Goal: Task Accomplishment & Management: Use online tool/utility

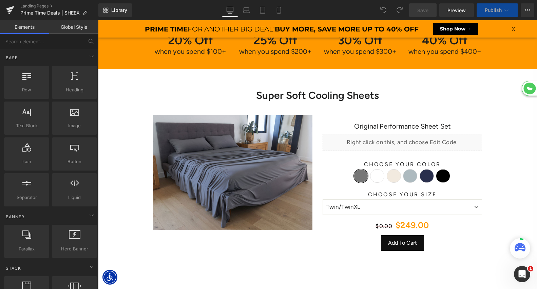
scroll to position [1896, 439]
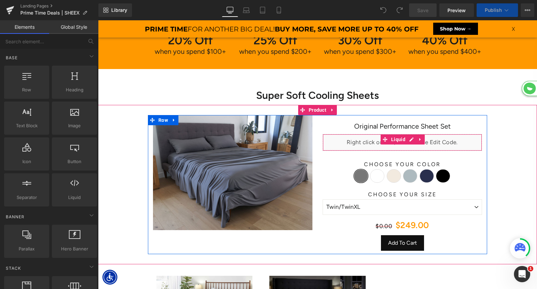
select select "King/[PERSON_NAME]"
click at [398, 137] on span "Liquid" at bounding box center [398, 140] width 18 height 10
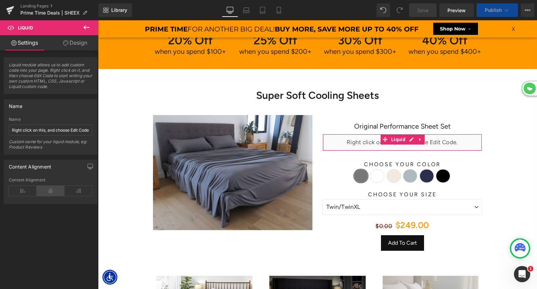
scroll to position [2982, 439]
click at [54, 190] on icon at bounding box center [51, 191] width 28 height 10
select select "XL"
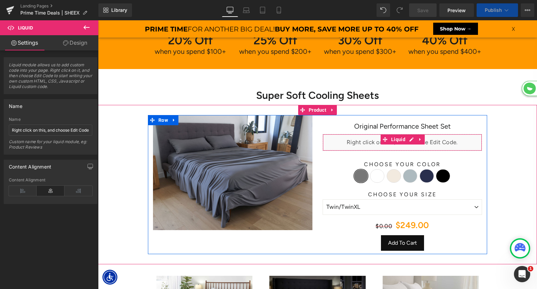
select select "M"
click at [413, 140] on link at bounding box center [411, 140] width 9 height 10
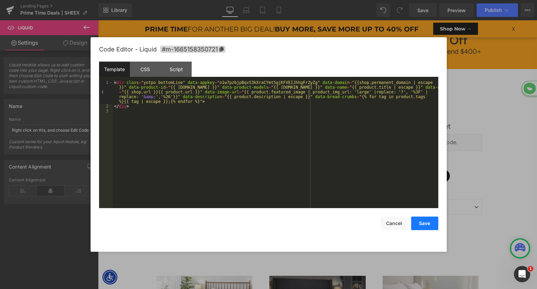
click at [419, 221] on button "Save" at bounding box center [424, 224] width 27 height 14
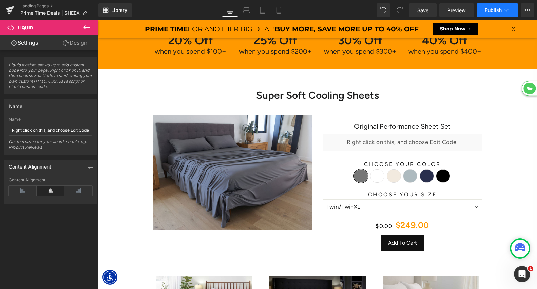
click at [485, 12] on span "Publish" at bounding box center [492, 9] width 17 height 5
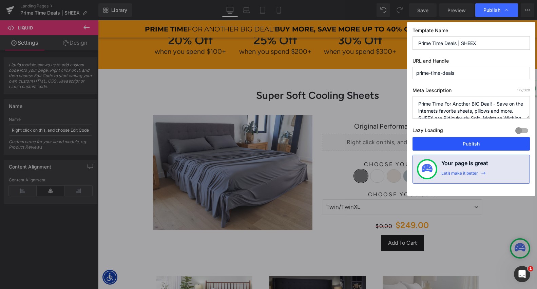
click at [468, 147] on button "Publish" at bounding box center [470, 144] width 117 height 14
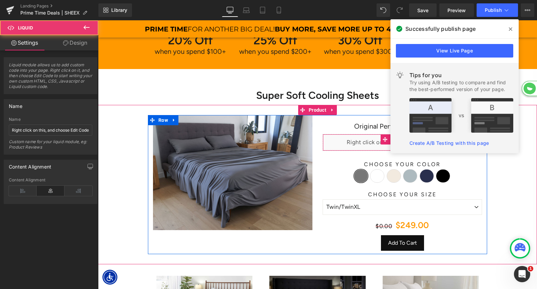
click at [345, 148] on div "Liquid" at bounding box center [401, 142] width 159 height 17
click at [358, 145] on div "Liquid" at bounding box center [401, 142] width 159 height 17
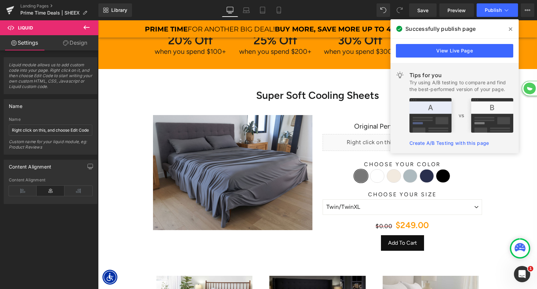
click at [513, 32] on span at bounding box center [510, 29] width 11 height 11
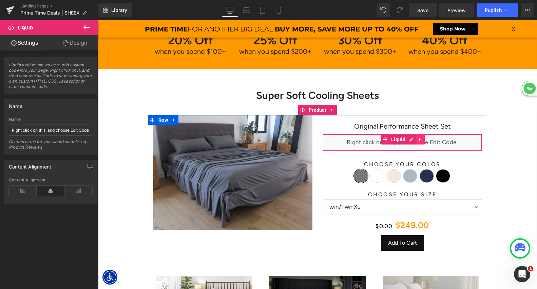
click at [418, 137] on icon at bounding box center [420, 139] width 5 height 5
click at [426, 140] on icon at bounding box center [424, 139] width 5 height 5
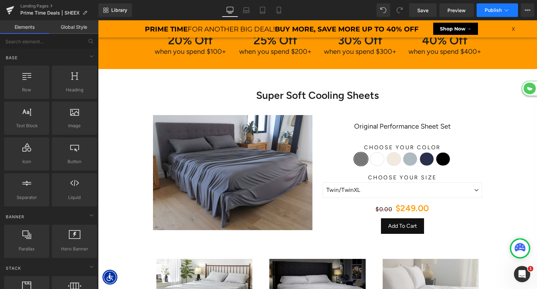
click at [497, 10] on span "Publish" at bounding box center [492, 9] width 17 height 5
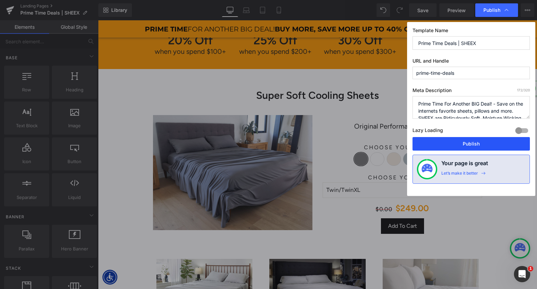
click at [458, 143] on button "Publish" at bounding box center [470, 144] width 117 height 14
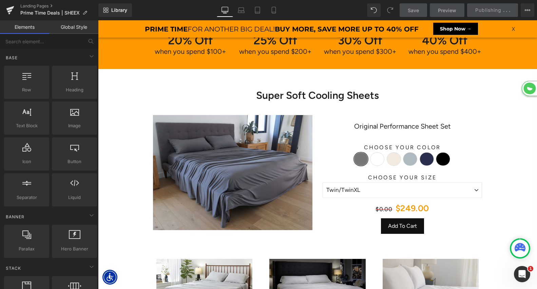
click at [81, 30] on link "Global Style" at bounding box center [73, 27] width 49 height 14
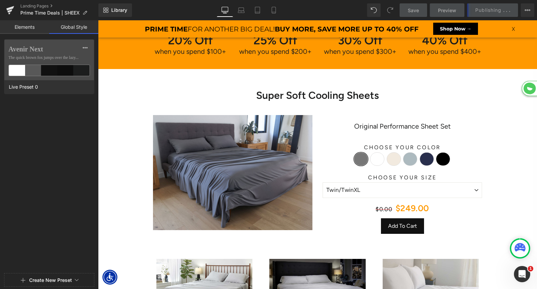
click at [43, 25] on link "Elements" at bounding box center [24, 27] width 49 height 14
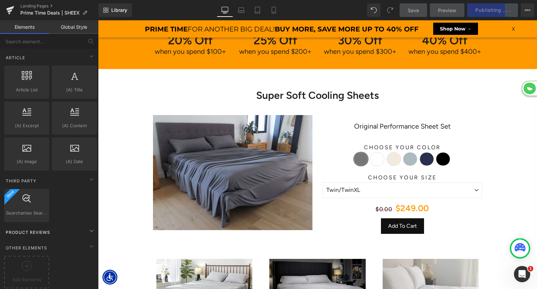
click at [38, 229] on span "Product Reviews" at bounding box center [28, 232] width 46 height 6
click at [87, 227] on icon at bounding box center [91, 231] width 8 height 8
click at [41, 229] on span "Product Reviews" at bounding box center [28, 232] width 46 height 6
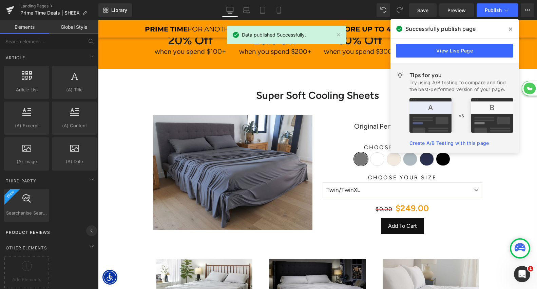
click at [90, 227] on icon at bounding box center [91, 231] width 8 height 8
click at [21, 229] on span "Product Reviews" at bounding box center [28, 232] width 46 height 6
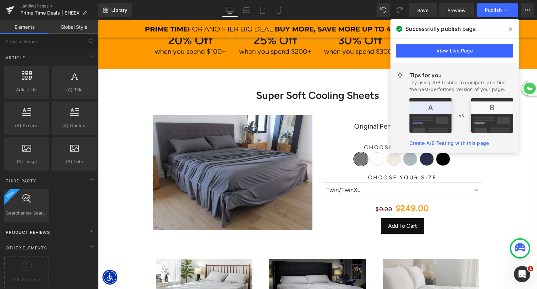
click at [30, 229] on span "Product Reviews" at bounding box center [28, 232] width 46 height 6
click at [29, 261] on icon at bounding box center [27, 266] width 10 height 10
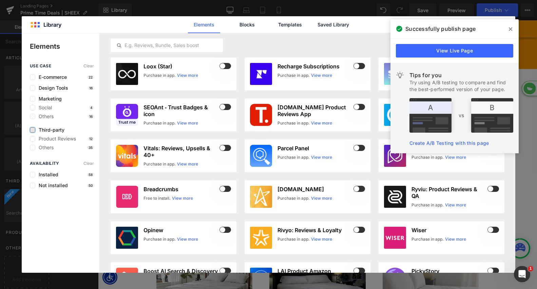
click at [34, 130] on label at bounding box center [32, 129] width 5 height 5
click at [33, 130] on input "checkbox" at bounding box center [33, 130] width 0 height 0
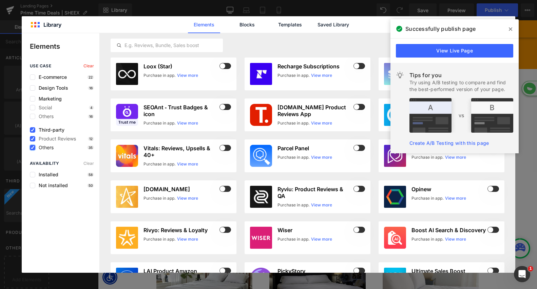
click at [30, 149] on label at bounding box center [32, 147] width 5 height 5
click at [33, 148] on input "checkbox" at bounding box center [33, 148] width 0 height 0
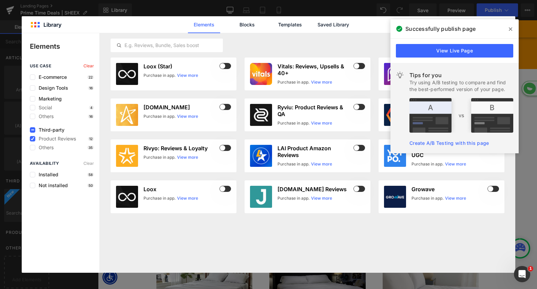
click at [509, 30] on icon at bounding box center [509, 28] width 3 height 5
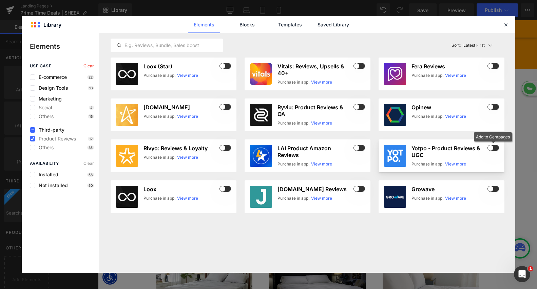
click at [492, 148] on span at bounding box center [493, 148] width 12 height 6
click at [244, 27] on link "Blocks" at bounding box center [247, 24] width 32 height 17
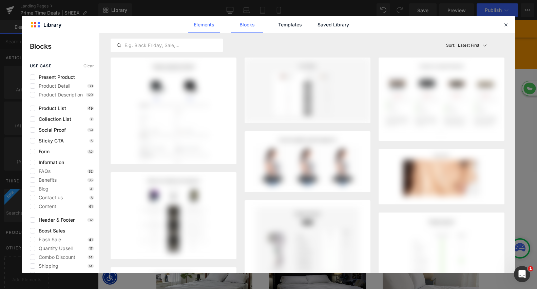
click at [212, 31] on link "Elements" at bounding box center [204, 24] width 32 height 17
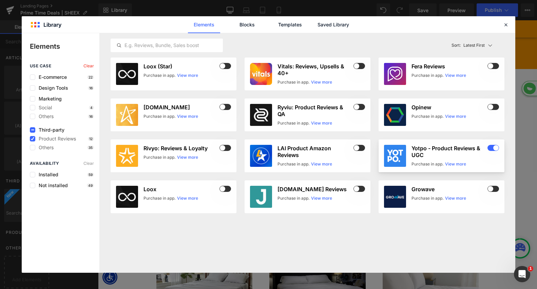
click at [456, 163] on link "View more" at bounding box center [455, 164] width 21 height 6
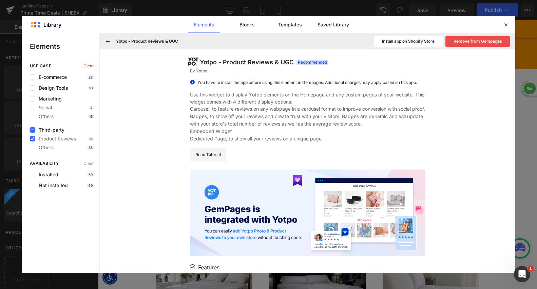
click at [33, 130] on icon at bounding box center [32, 130] width 3 height 0
click at [33, 130] on input "checkbox" at bounding box center [33, 130] width 0 height 0
click at [507, 25] on icon at bounding box center [505, 25] width 6 height 6
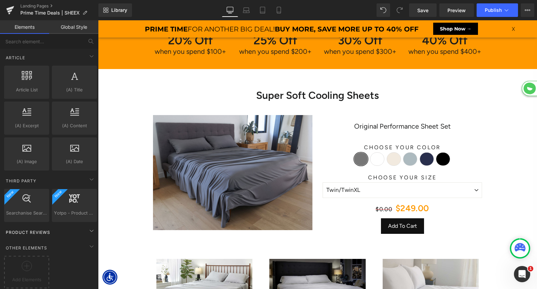
click at [29, 229] on span "Product Reviews" at bounding box center [28, 232] width 46 height 6
click at [21, 271] on div at bounding box center [27, 268] width 42 height 15
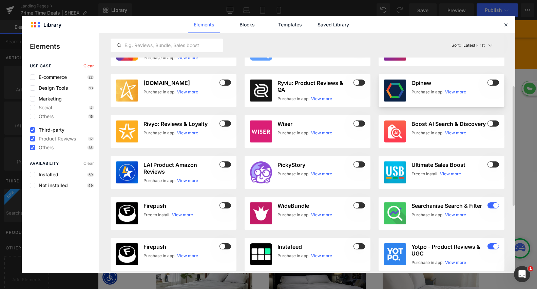
scroll to position [108, 0]
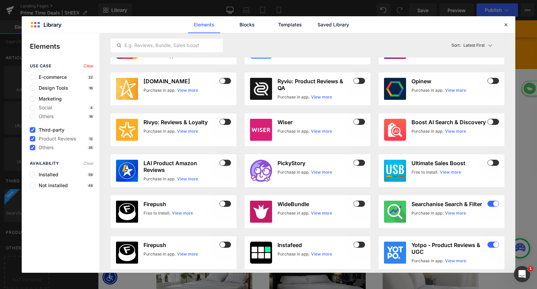
click at [34, 130] on icon at bounding box center [32, 130] width 3 height 0
click at [33, 130] on input "checkbox" at bounding box center [33, 130] width 0 height 0
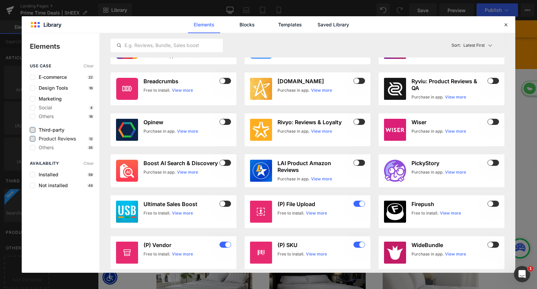
click at [33, 138] on label at bounding box center [32, 138] width 5 height 5
click at [33, 139] on input "checkbox" at bounding box center [33, 139] width 0 height 0
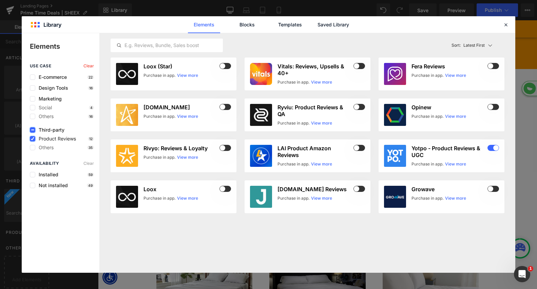
scroll to position [0, 0]
click at [504, 25] on icon at bounding box center [505, 25] width 6 height 6
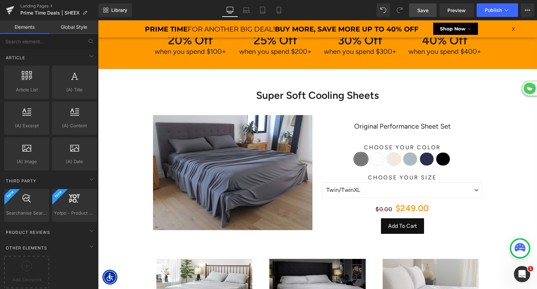
click at [432, 9] on link "Save" at bounding box center [422, 10] width 27 height 14
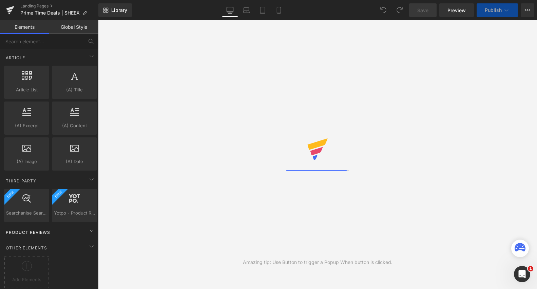
click at [36, 229] on span "Product Reviews" at bounding box center [28, 232] width 46 height 6
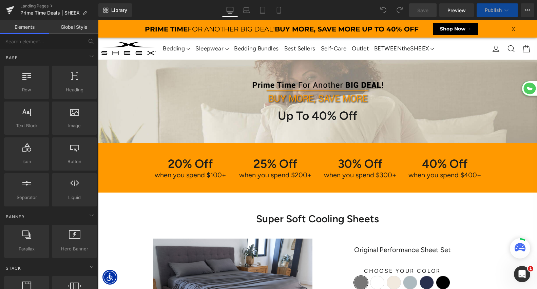
scroll to position [1902, 439]
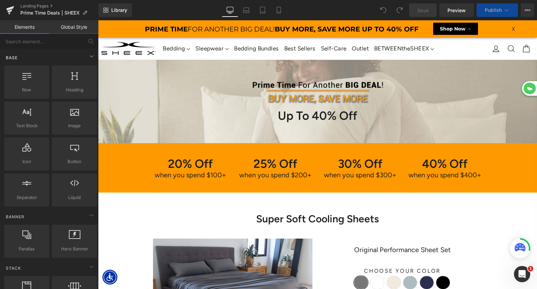
select select "King/[PERSON_NAME]"
click at [64, 43] on input "text" at bounding box center [41, 41] width 83 height 15
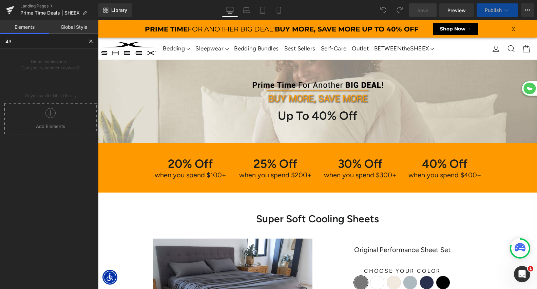
scroll to position [2491, 439]
type input "4"
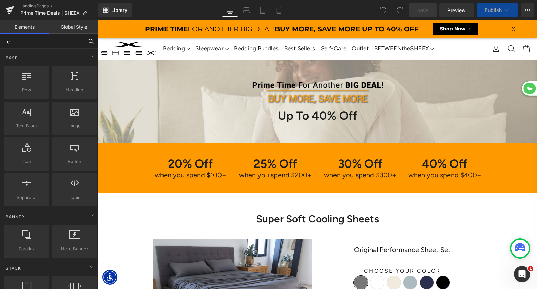
scroll to position [2665, 439]
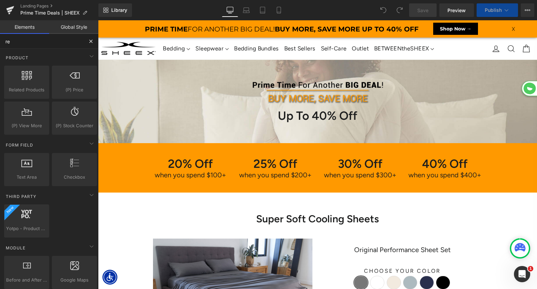
type input "rev"
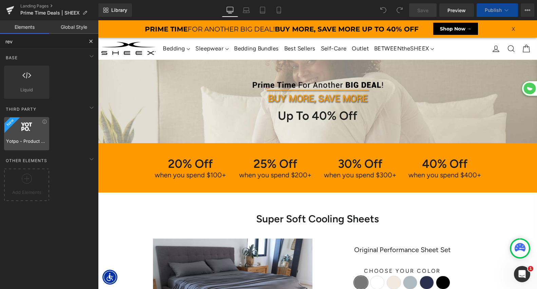
select select "XL"
select select "M"
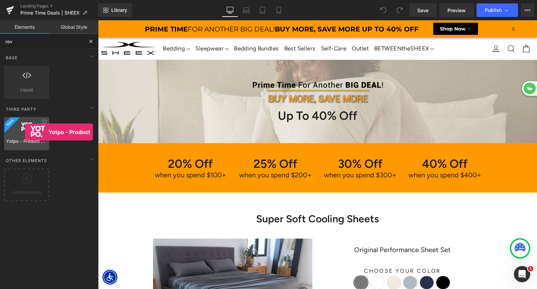
click at [25, 132] on div at bounding box center [26, 130] width 41 height 15
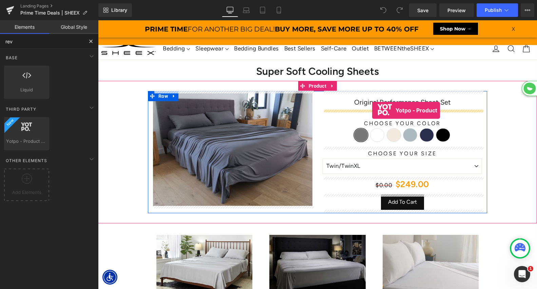
drag, startPoint x: 132, startPoint y: 155, endPoint x: 372, endPoint y: 111, distance: 243.7
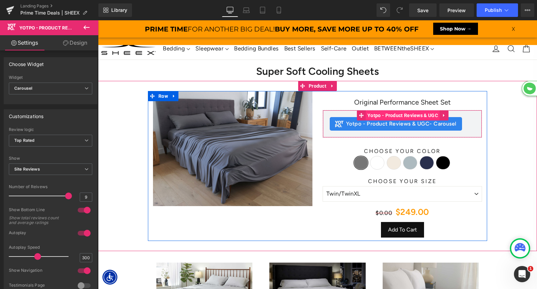
click at [411, 115] on span "Yotpo - Product Reviews & UGC" at bounding box center [402, 116] width 74 height 10
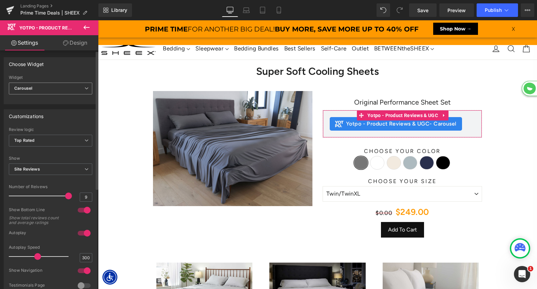
click at [57, 88] on span "Carousel" at bounding box center [50, 89] width 83 height 12
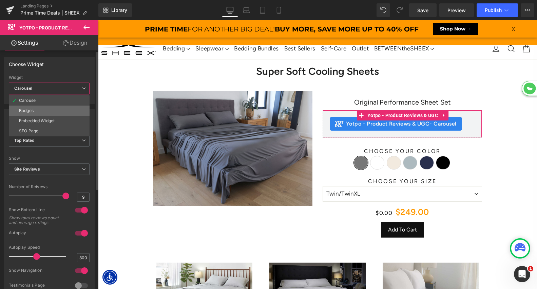
drag, startPoint x: 60, startPoint y: 121, endPoint x: 51, endPoint y: 113, distance: 11.8
click at [51, 113] on ul "Carousel Badges Embedded Widget SEO Page" at bounding box center [49, 115] width 81 height 41
click at [51, 113] on li "Badges" at bounding box center [49, 111] width 81 height 10
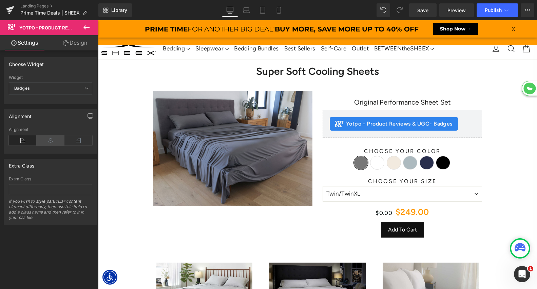
click at [44, 143] on icon at bounding box center [51, 141] width 28 height 10
click at [50, 87] on span "Badges" at bounding box center [50, 89] width 83 height 12
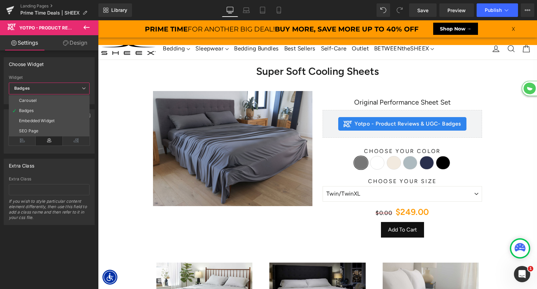
click at [61, 70] on div "Choose Widget" at bounding box center [49, 64] width 90 height 13
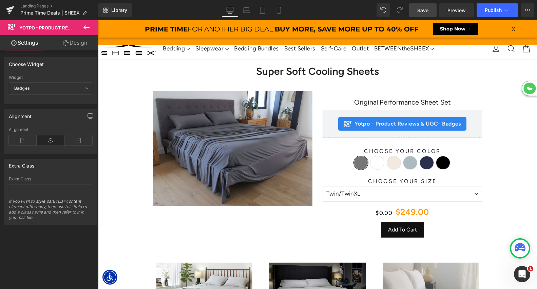
click at [423, 13] on span "Save" at bounding box center [422, 10] width 11 height 7
click at [458, 11] on span "Preview" at bounding box center [456, 10] width 18 height 7
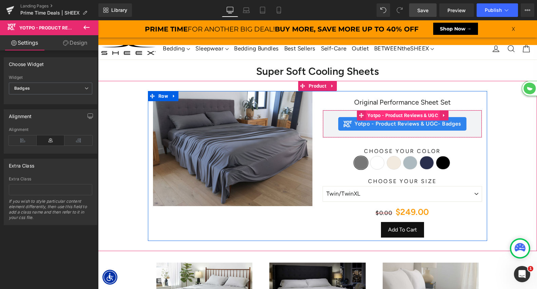
click at [382, 117] on span "Yotpo - Product Reviews & UGC" at bounding box center [402, 116] width 74 height 10
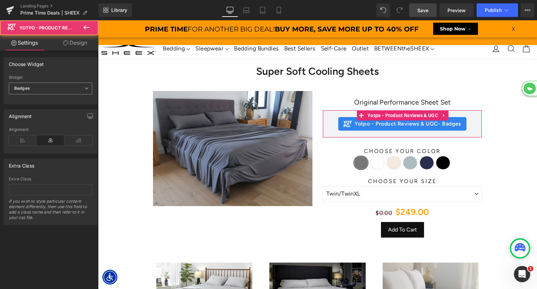
click at [64, 89] on span "Badges" at bounding box center [50, 89] width 83 height 12
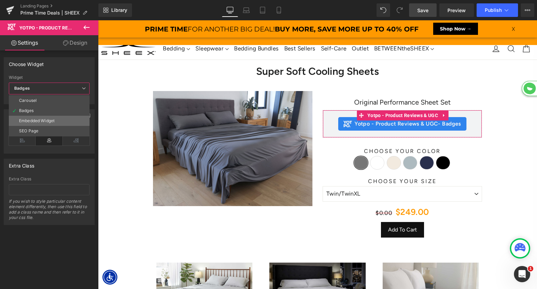
click at [54, 123] on div "Embedded Widget" at bounding box center [37, 121] width 36 height 5
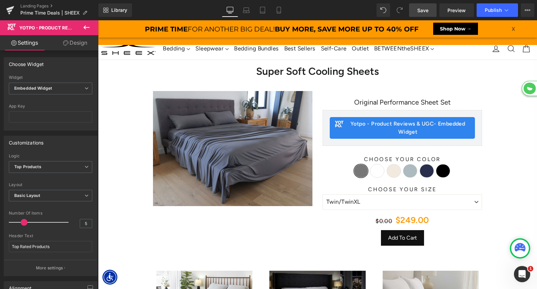
click at [433, 9] on link "Save" at bounding box center [422, 10] width 27 height 14
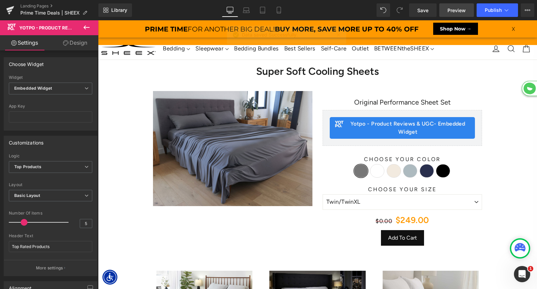
click at [453, 11] on span "Preview" at bounding box center [456, 10] width 18 height 7
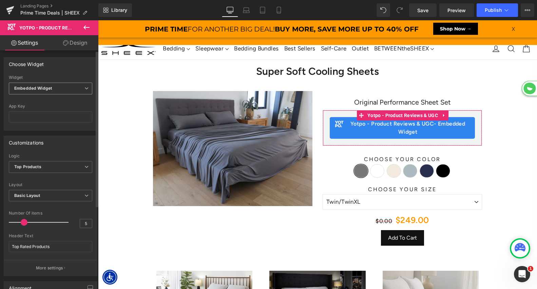
click at [72, 83] on span "Embedded Widget" at bounding box center [50, 89] width 83 height 12
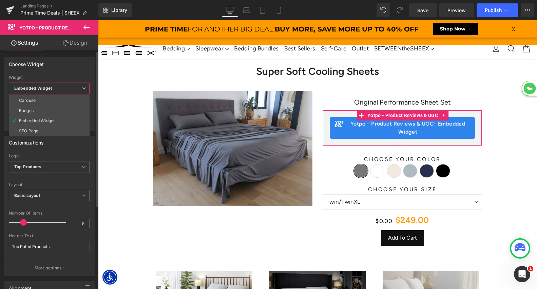
click at [52, 76] on div "Widget" at bounding box center [49, 77] width 81 height 5
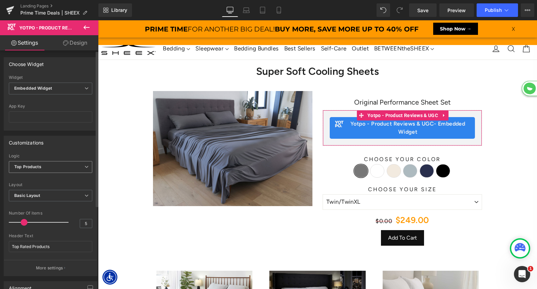
click at [36, 167] on b "Top Products" at bounding box center [27, 166] width 27 height 5
click at [46, 188] on div "Recent Reviews" at bounding box center [35, 189] width 32 height 5
click at [31, 194] on b "Basic Layout" at bounding box center [27, 195] width 26 height 5
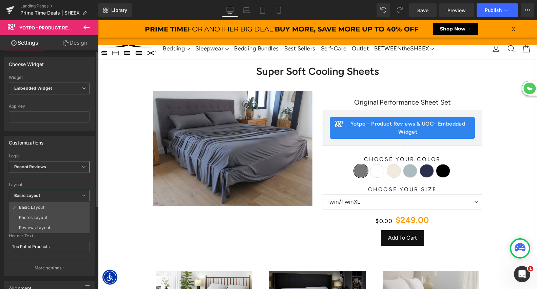
click at [35, 173] on div "Recent Reviews Top Products Recent Reviews" at bounding box center [49, 168] width 81 height 15
click at [34, 185] on div "Layout" at bounding box center [49, 185] width 81 height 5
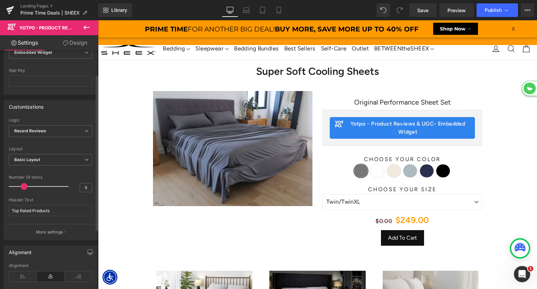
scroll to position [36, 0]
click at [45, 228] on button "More settings" at bounding box center [50, 232] width 93 height 16
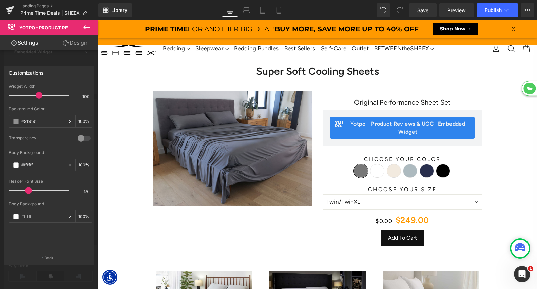
click at [47, 68] on div "Customizations" at bounding box center [49, 72] width 90 height 13
click at [43, 255] on button "Back" at bounding box center [49, 257] width 91 height 15
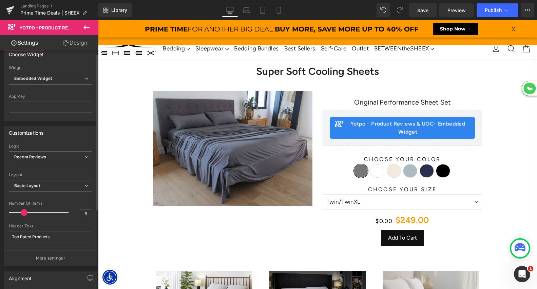
scroll to position [0, 0]
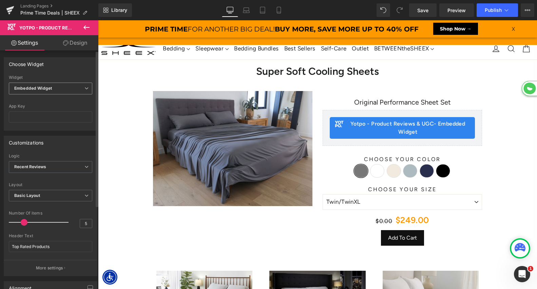
click at [41, 86] on b "Embedded Widget" at bounding box center [33, 88] width 38 height 5
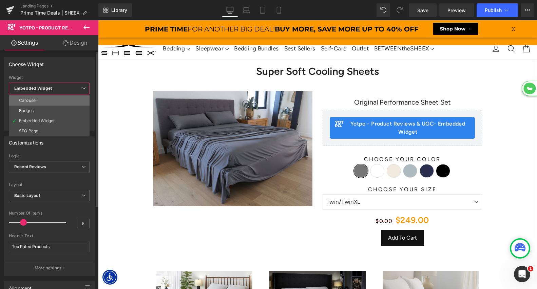
click at [44, 99] on li "Carousel" at bounding box center [49, 101] width 81 height 10
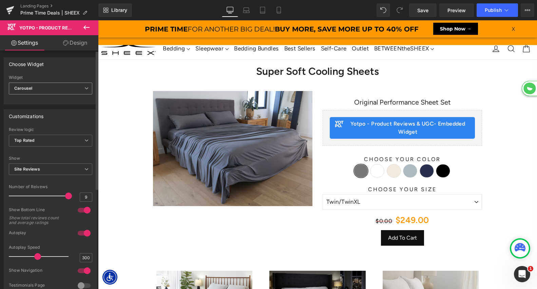
scroll to position [3806, 439]
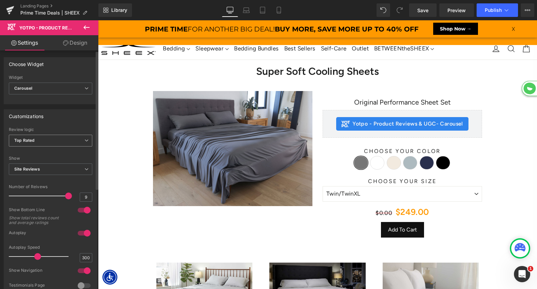
click at [45, 141] on span "Top Rated" at bounding box center [50, 141] width 83 height 12
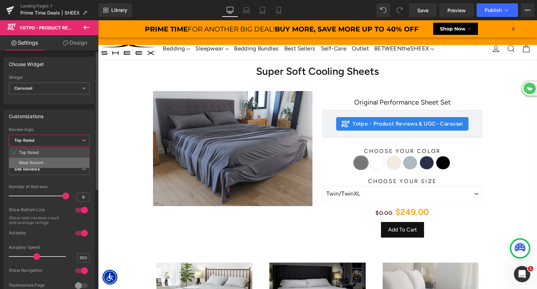
click at [42, 161] on div "Most Recent" at bounding box center [31, 163] width 25 height 5
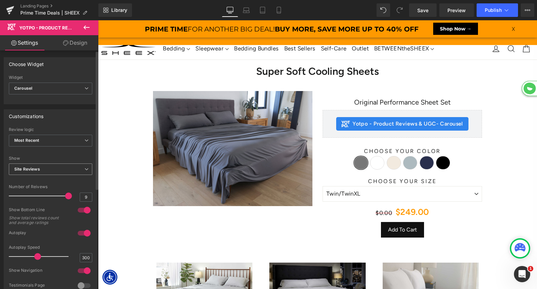
click at [43, 169] on span "Site Reviews" at bounding box center [50, 170] width 83 height 12
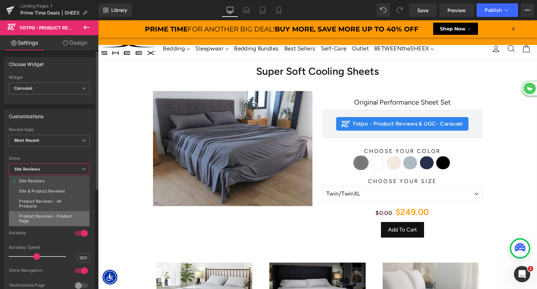
click at [73, 216] on div "Product Reviews - Product Page" at bounding box center [49, 218] width 60 height 9
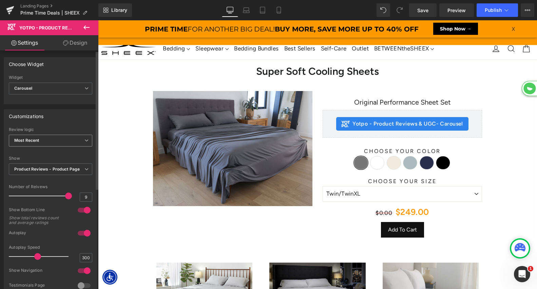
click at [51, 140] on span "Most Recent" at bounding box center [50, 141] width 83 height 12
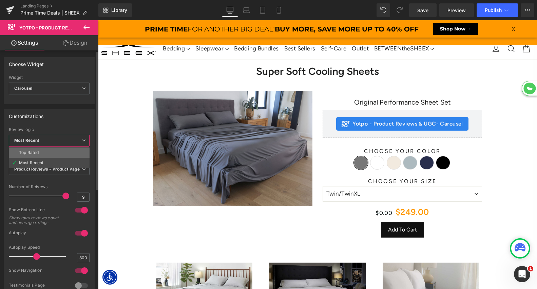
click at [46, 149] on li "Top Rated" at bounding box center [49, 153] width 81 height 10
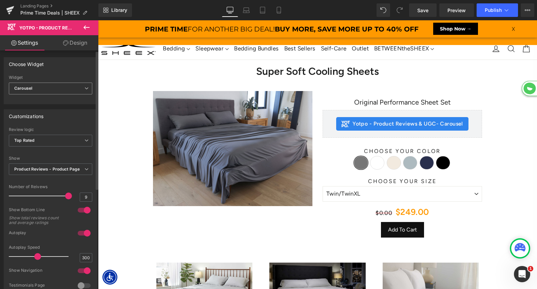
click at [58, 89] on span "Carousel" at bounding box center [50, 89] width 83 height 12
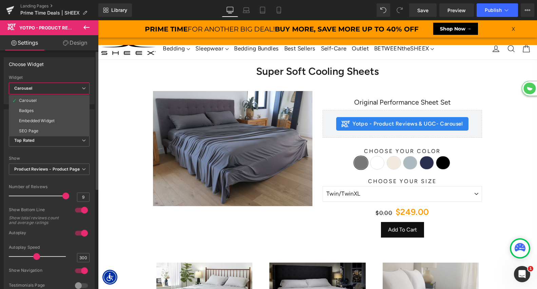
click at [58, 89] on span "Carousel" at bounding box center [49, 89] width 81 height 12
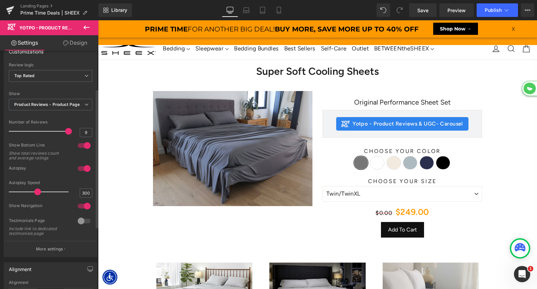
scroll to position [73, 0]
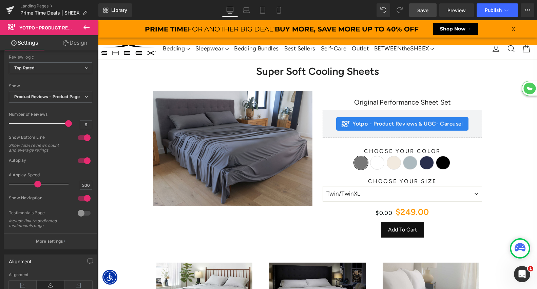
click at [433, 9] on link "Save" at bounding box center [422, 10] width 27 height 14
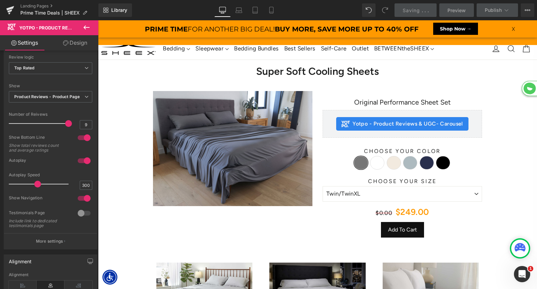
click at [456, 10] on span "Preview" at bounding box center [456, 10] width 18 height 7
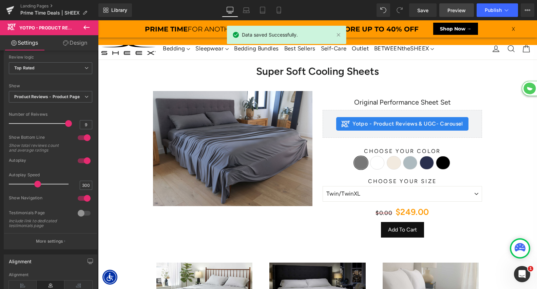
click at [456, 9] on span "Preview" at bounding box center [456, 10] width 18 height 7
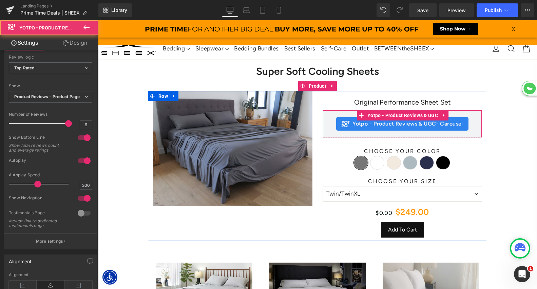
click at [384, 124] on span "Yotpo - Product Reviews & UGC - Carousel" at bounding box center [407, 124] width 111 height 8
click at [387, 116] on span "Yotpo - Product Reviews & UGC" at bounding box center [402, 116] width 74 height 10
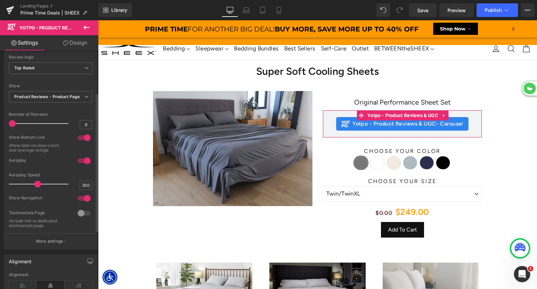
drag, startPoint x: 66, startPoint y: 124, endPoint x: 0, endPoint y: 119, distance: 66.3
click at [0, 119] on div "Customizations Top Rated Most Recent Review logic Top Rated Top Rated Most Rece…" at bounding box center [50, 141] width 101 height 218
click at [80, 123] on input "9" at bounding box center [86, 125] width 12 height 8
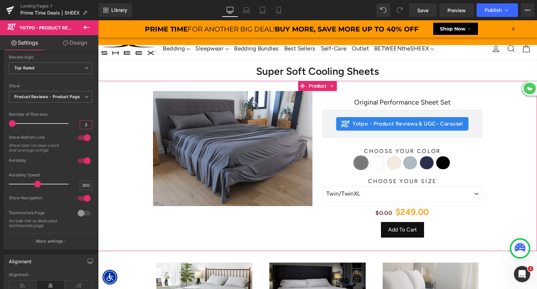
type input "0"
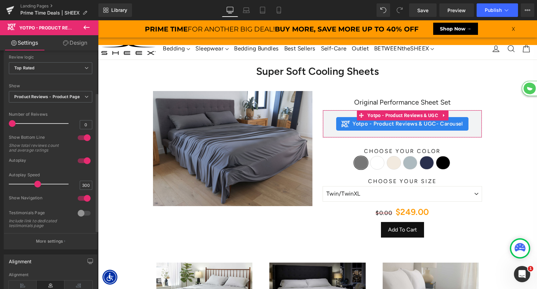
click at [80, 162] on div at bounding box center [84, 161] width 16 height 11
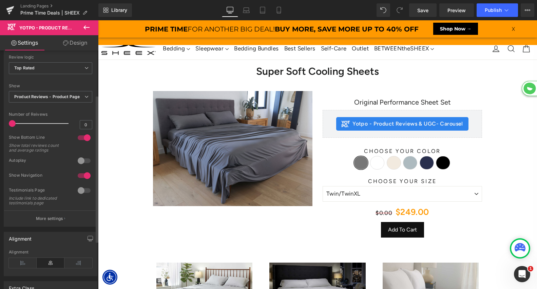
click at [83, 179] on div at bounding box center [84, 176] width 16 height 11
click at [56, 219] on p "More settings" at bounding box center [49, 219] width 27 height 6
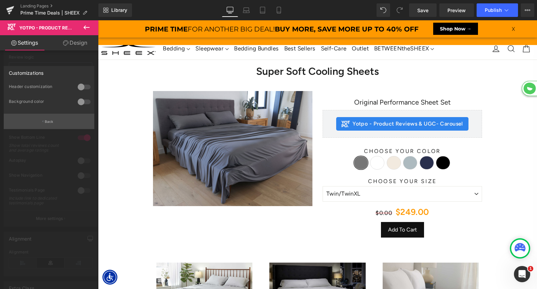
click at [52, 120] on p "Back" at bounding box center [49, 121] width 9 height 5
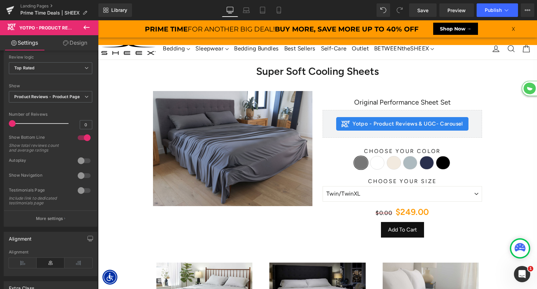
click at [415, 18] on div "Library Desktop Desktop Laptop Tablet Mobile Save Preview Publish Scheduled Vie…" at bounding box center [317, 10] width 438 height 20
click at [417, 13] on span "Save" at bounding box center [422, 10] width 11 height 7
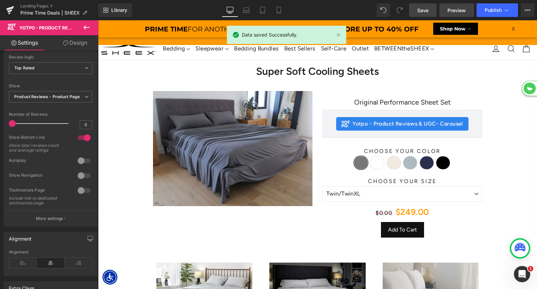
click at [458, 9] on span "Preview" at bounding box center [456, 10] width 18 height 7
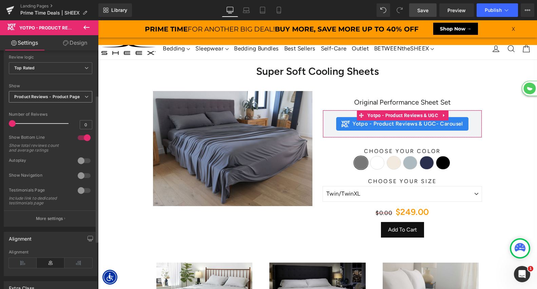
click at [62, 97] on b "Product Reviews - Product Page" at bounding box center [46, 96] width 65 height 5
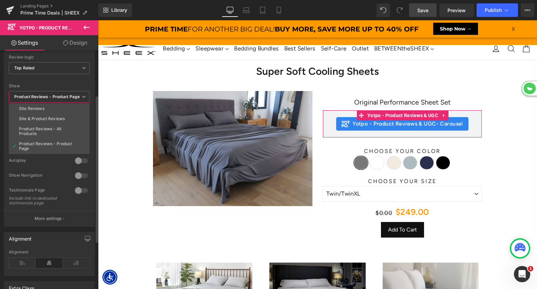
click at [59, 80] on div at bounding box center [49, 80] width 81 height 4
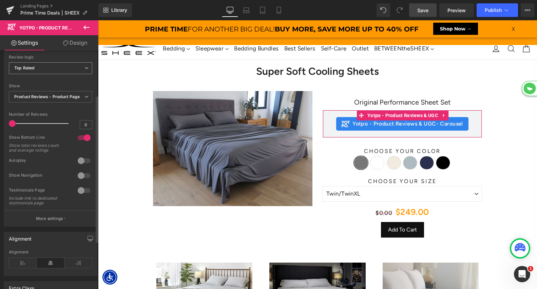
click at [60, 73] on span "Top Rated" at bounding box center [50, 68] width 83 height 12
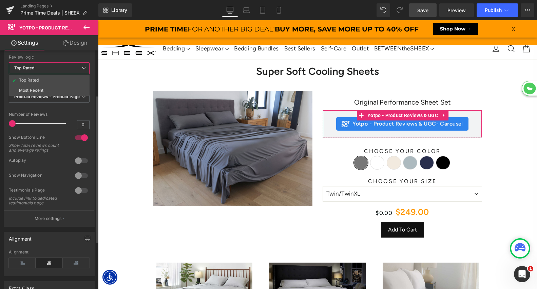
click at [60, 71] on span "Top Rated" at bounding box center [49, 68] width 81 height 12
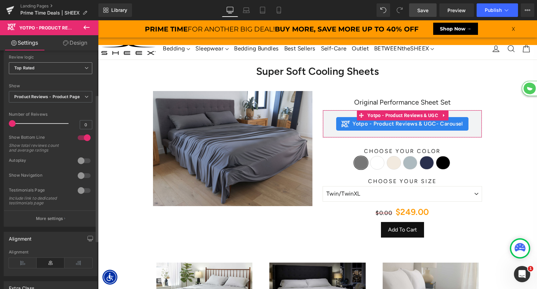
scroll to position [0, 0]
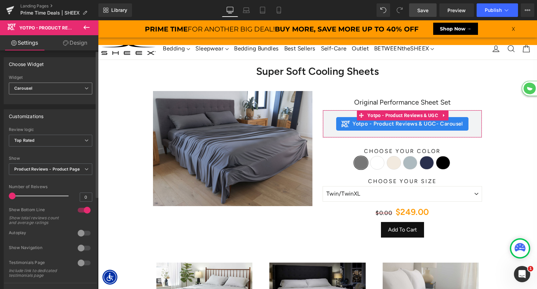
click at [53, 87] on span "Carousel" at bounding box center [50, 89] width 83 height 12
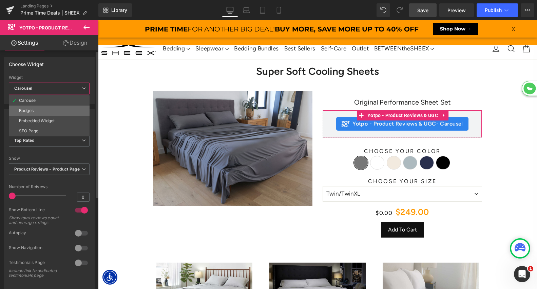
click at [55, 111] on li "Badges" at bounding box center [49, 111] width 81 height 10
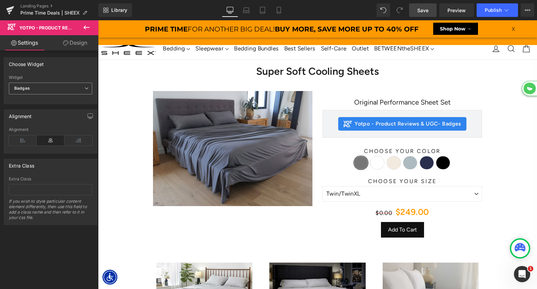
click at [65, 89] on span "Badges" at bounding box center [50, 89] width 83 height 12
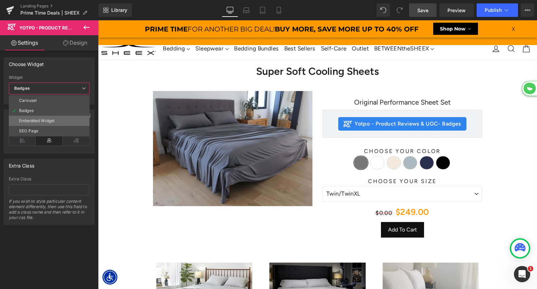
click at [50, 119] on div "Embedded Widget" at bounding box center [37, 121] width 36 height 5
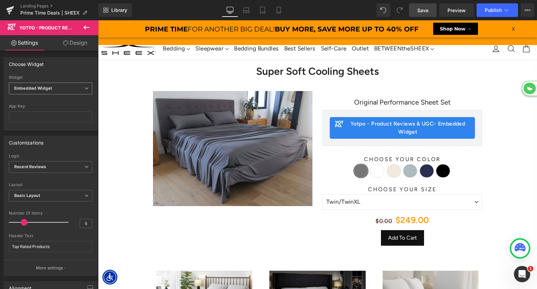
scroll to position [3814, 439]
click at [52, 166] on span "Recent Reviews" at bounding box center [50, 167] width 83 height 12
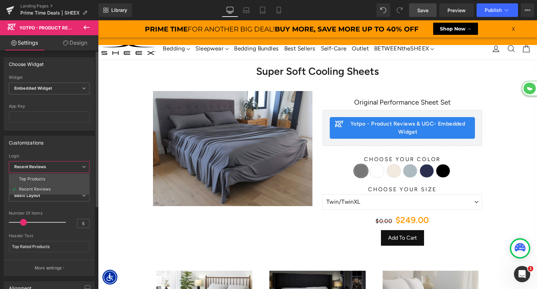
click at [52, 166] on span "Recent Reviews" at bounding box center [49, 167] width 81 height 12
click at [52, 166] on span "Recent Reviews" at bounding box center [50, 167] width 83 height 12
click at [52, 165] on span "Recent Reviews" at bounding box center [49, 167] width 81 height 12
click at [52, 199] on span "Basic Layout" at bounding box center [50, 196] width 83 height 12
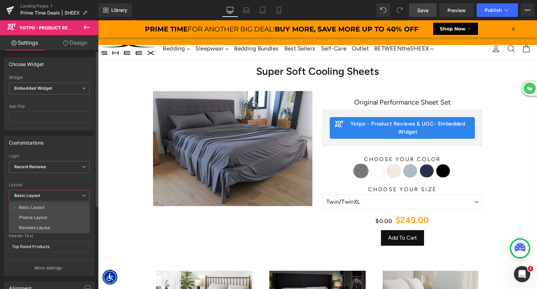
click at [52, 195] on span "Basic Layout" at bounding box center [49, 196] width 81 height 12
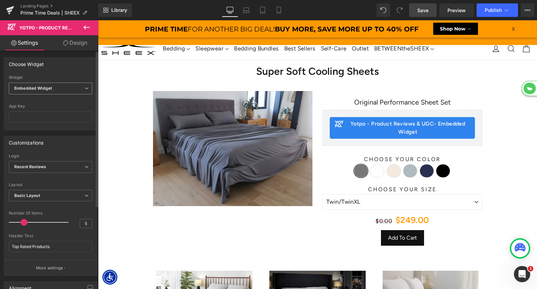
click at [63, 94] on span "Embedded Widget" at bounding box center [50, 89] width 83 height 12
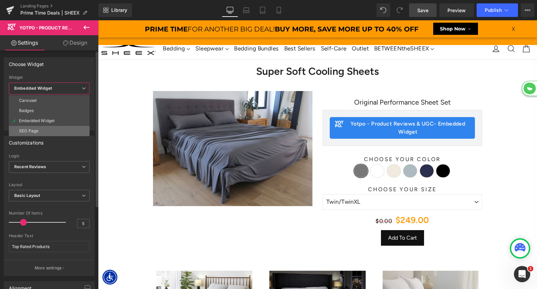
click at [52, 135] on li "SEO Page" at bounding box center [49, 131] width 81 height 10
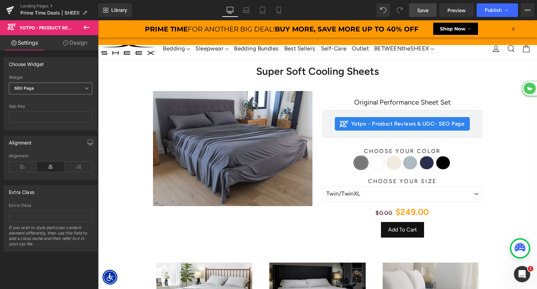
click at [55, 85] on span "SEO Page" at bounding box center [50, 89] width 83 height 12
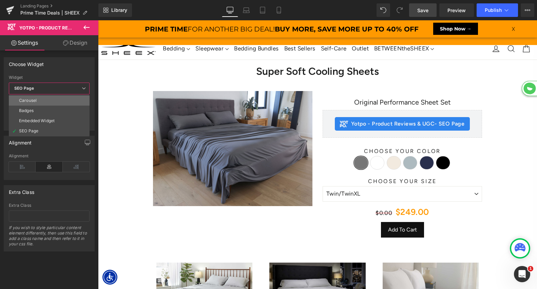
click at [47, 99] on li "Carousel" at bounding box center [49, 101] width 81 height 10
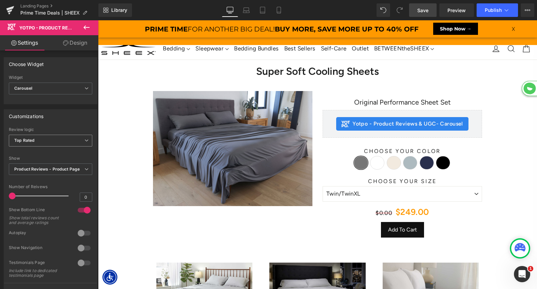
click at [44, 136] on span "Top Rated" at bounding box center [50, 141] width 83 height 12
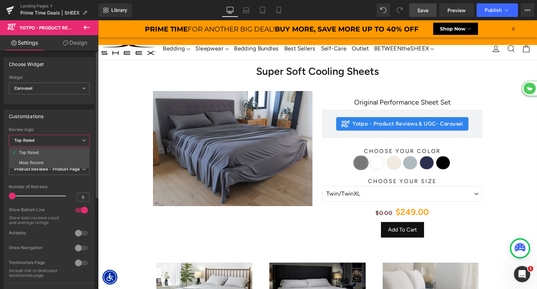
click at [48, 123] on div "Customizations Top Rated Most Recent Review logic Top Rated Top Rated Most Rece…" at bounding box center [49, 204] width 91 height 191
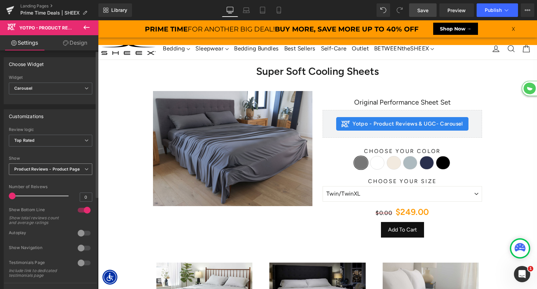
click at [55, 169] on b "Product Reviews - Product Page" at bounding box center [46, 169] width 65 height 5
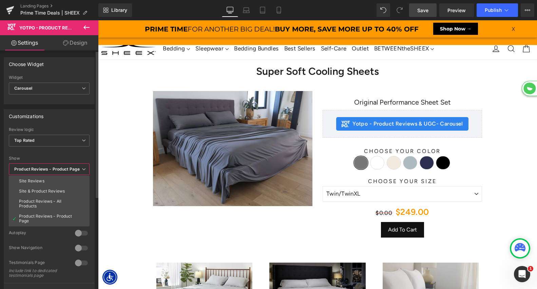
click at [51, 154] on div at bounding box center [49, 152] width 81 height 4
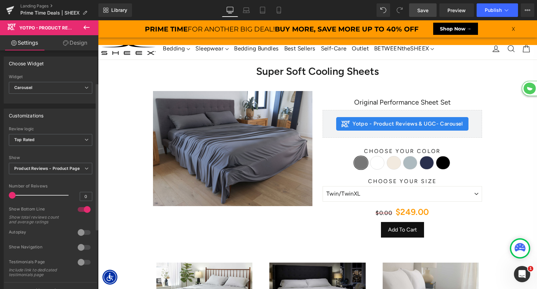
scroll to position [0, 0]
click at [80, 46] on link "Design" at bounding box center [75, 42] width 49 height 15
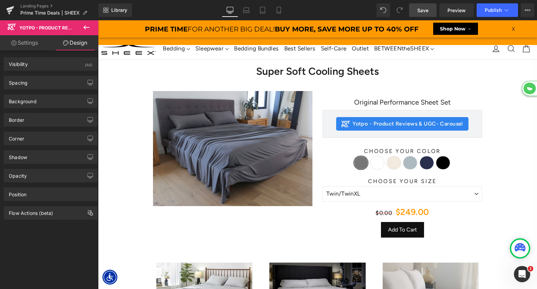
click at [46, 39] on link "Settings" at bounding box center [24, 42] width 49 height 15
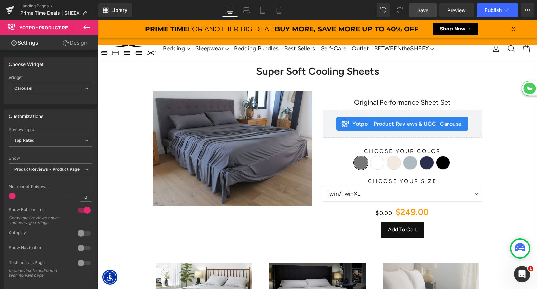
click at [87, 24] on icon at bounding box center [86, 27] width 8 height 8
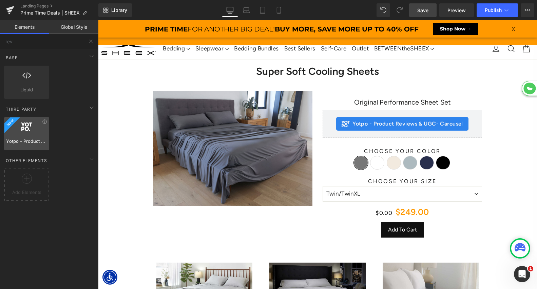
click at [38, 136] on div at bounding box center [26, 130] width 41 height 15
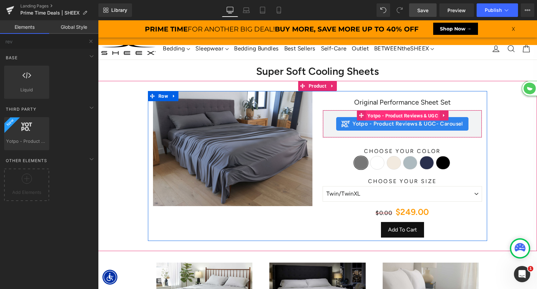
click at [399, 118] on span "Yotpo - Product Reviews & UGC" at bounding box center [402, 116] width 74 height 10
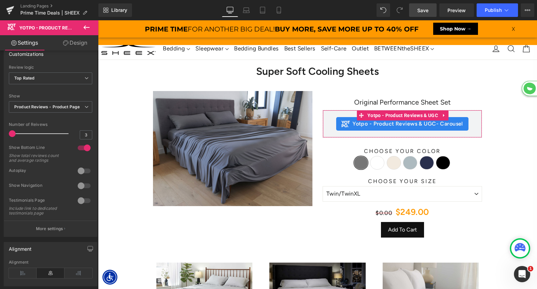
scroll to position [65, 0]
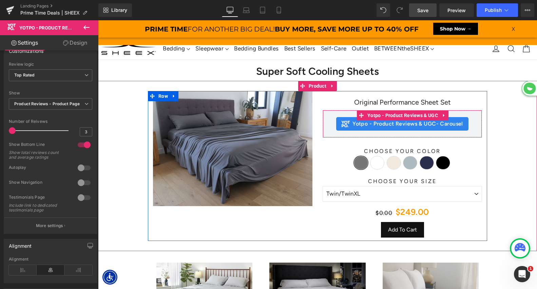
click at [402, 119] on span "Yotpo - Product Reviews & UGC" at bounding box center [402, 116] width 74 height 10
click at [443, 115] on icon at bounding box center [443, 115] width 1 height 3
click at [447, 115] on icon at bounding box center [448, 115] width 5 height 5
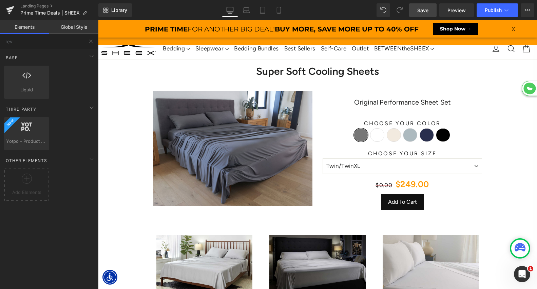
scroll to position [3778, 439]
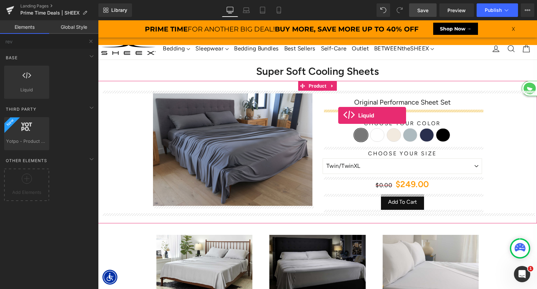
drag, startPoint x: 119, startPoint y: 102, endPoint x: 338, endPoint y: 115, distance: 219.7
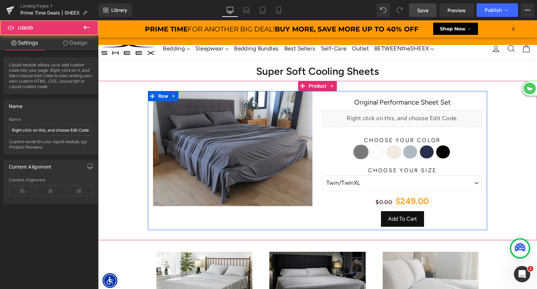
scroll to position [3795, 439]
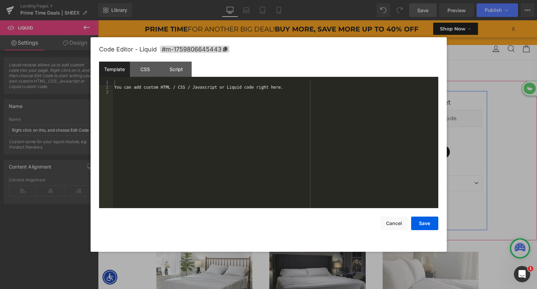
click at [408, 117] on div "Liquid" at bounding box center [401, 118] width 159 height 17
click at [291, 129] on div "You can add custom HTML / CSS / Javascript or Liquid code right here." at bounding box center [275, 149] width 325 height 138
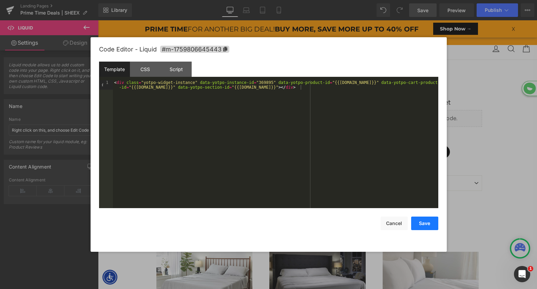
click at [427, 227] on button "Save" at bounding box center [424, 224] width 27 height 14
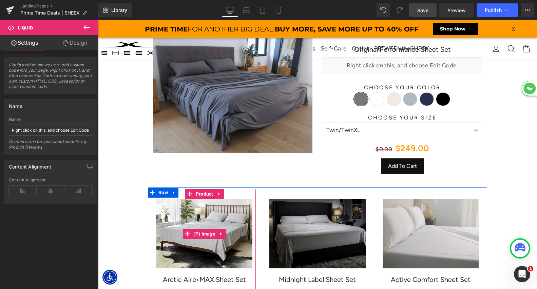
scroll to position [138, 0]
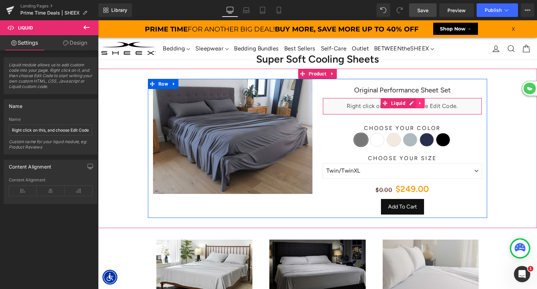
click at [419, 104] on icon at bounding box center [419, 103] width 1 height 3
click at [415, 104] on icon at bounding box center [415, 103] width 5 height 5
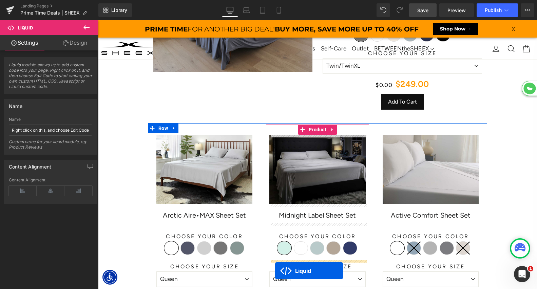
scroll to position [314, 0]
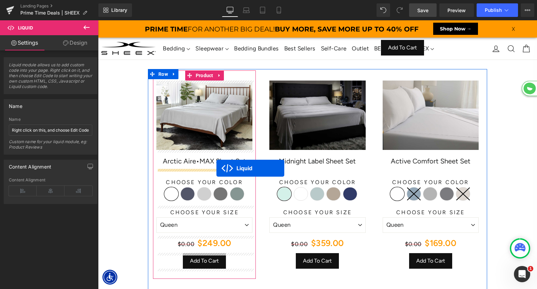
drag, startPoint x: 386, startPoint y: 121, endPoint x: 217, endPoint y: 169, distance: 175.1
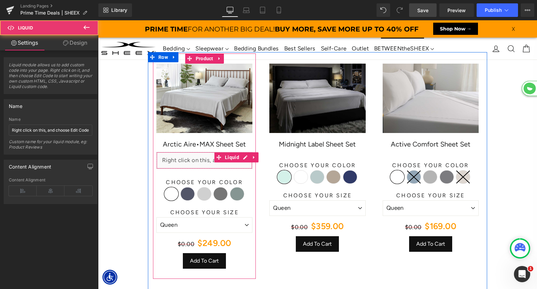
scroll to position [297, 0]
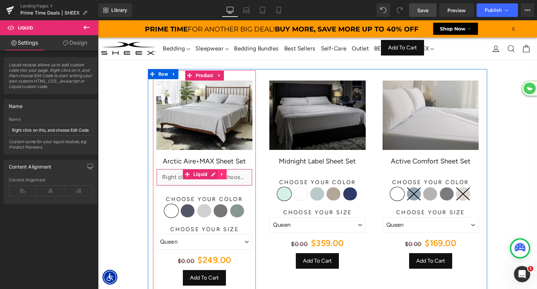
click at [221, 173] on icon at bounding box center [222, 174] width 5 height 5
click at [220, 173] on link at bounding box center [218, 174] width 9 height 10
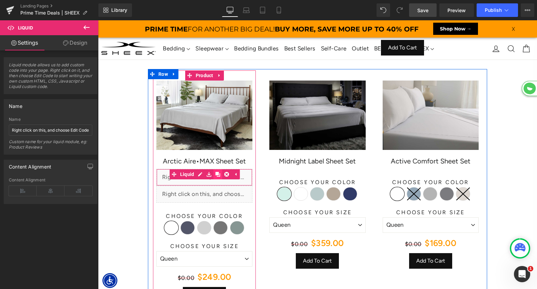
scroll to position [3829, 439]
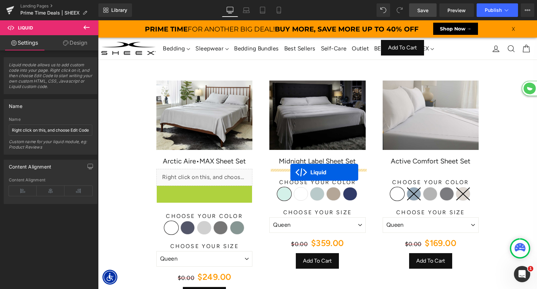
drag, startPoint x: 188, startPoint y: 191, endPoint x: 290, endPoint y: 172, distance: 103.7
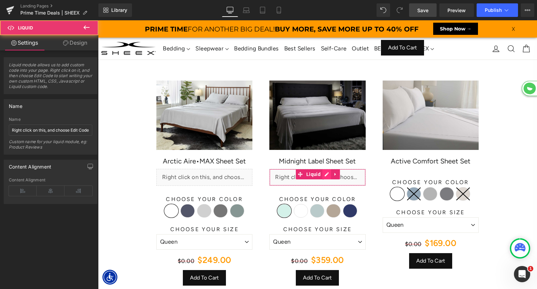
scroll to position [3812, 439]
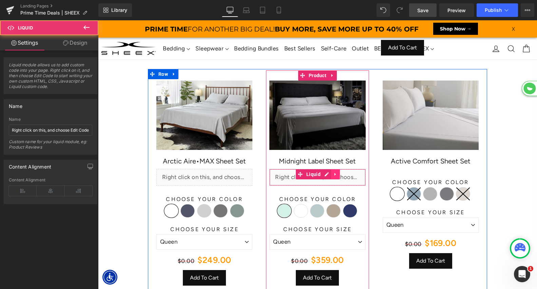
click at [335, 175] on icon at bounding box center [335, 174] width 5 height 5
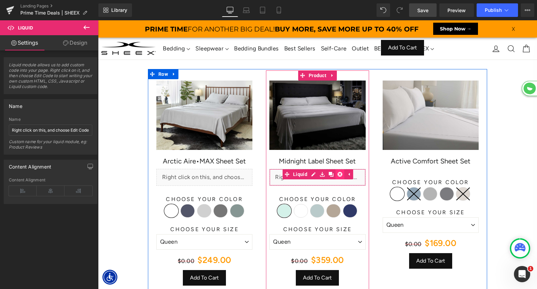
click at [335, 176] on link at bounding box center [339, 174] width 9 height 10
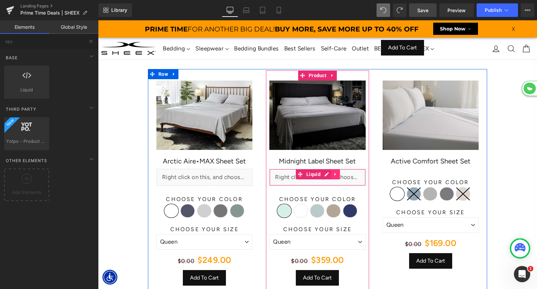
click at [334, 175] on icon at bounding box center [334, 174] width 1 height 3
click at [331, 174] on icon at bounding box center [330, 174] width 5 height 5
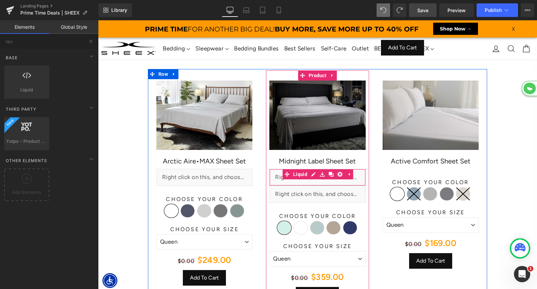
scroll to position [3829, 439]
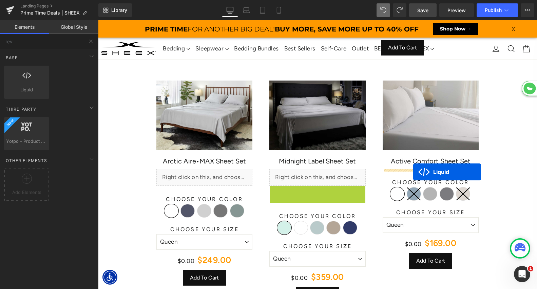
drag, startPoint x: 301, startPoint y: 193, endPoint x: 413, endPoint y: 172, distance: 114.0
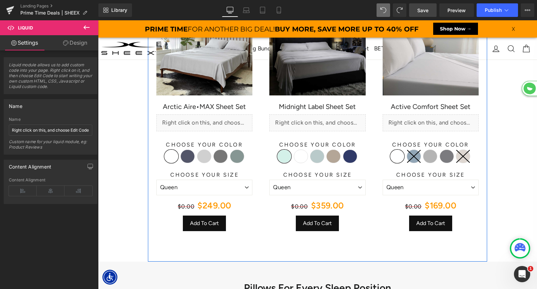
scroll to position [349, 0]
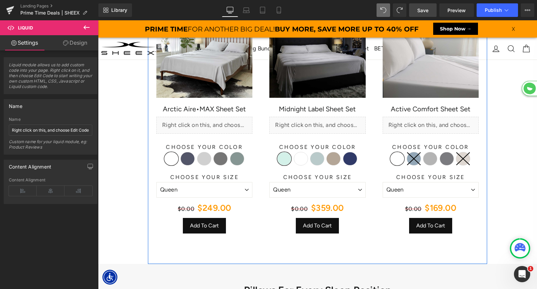
click at [441, 127] on div "Liquid" at bounding box center [430, 125] width 96 height 17
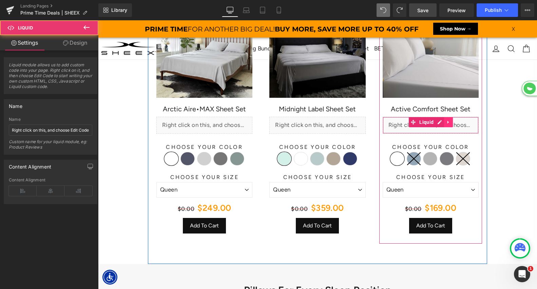
click at [446, 123] on icon at bounding box center [448, 122] width 5 height 5
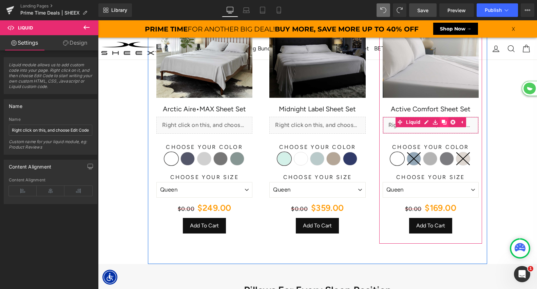
click at [444, 123] on icon at bounding box center [443, 122] width 5 height 5
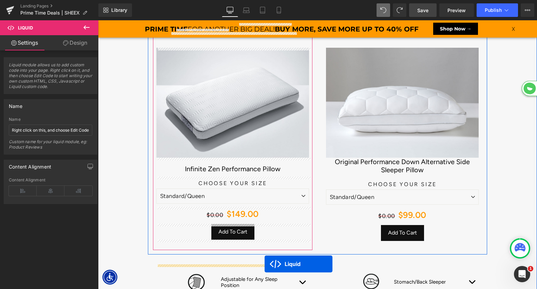
scroll to position [715, 0]
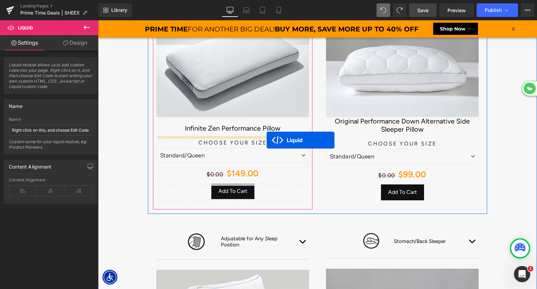
drag, startPoint x: 413, startPoint y: 140, endPoint x: 266, endPoint y: 141, distance: 146.8
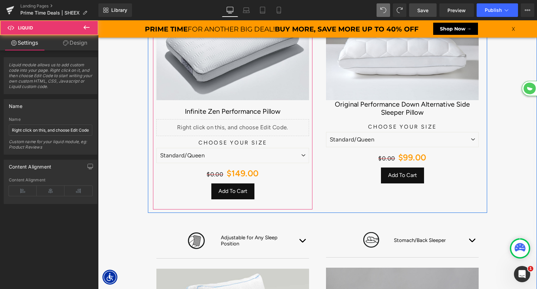
scroll to position [3828, 439]
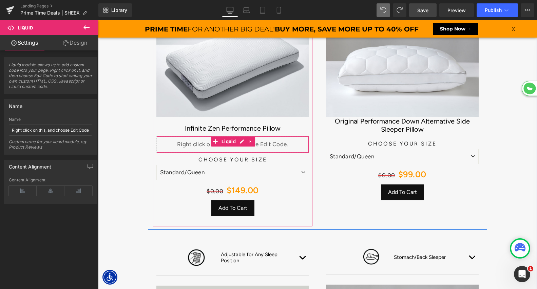
click at [227, 143] on div "Liquid" at bounding box center [232, 144] width 153 height 17
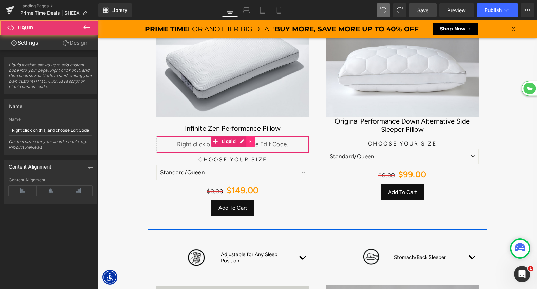
click at [248, 142] on icon at bounding box center [250, 141] width 5 height 5
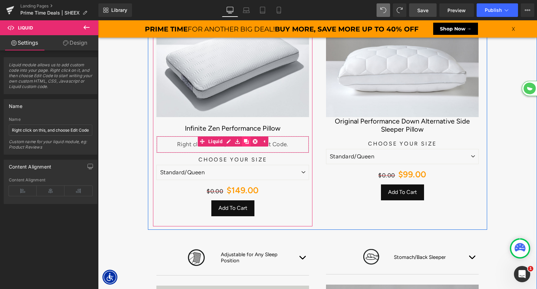
click at [246, 141] on icon at bounding box center [246, 141] width 5 height 5
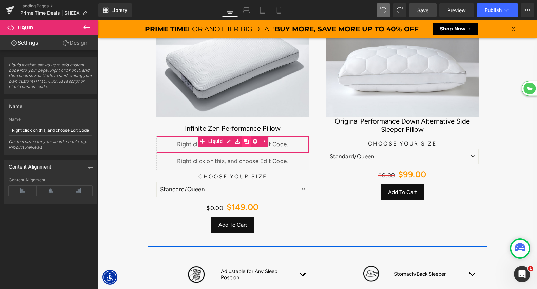
scroll to position [3845, 439]
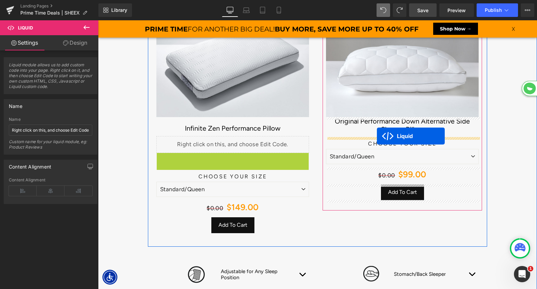
drag, startPoint x: 216, startPoint y: 160, endPoint x: 377, endPoint y: 136, distance: 162.4
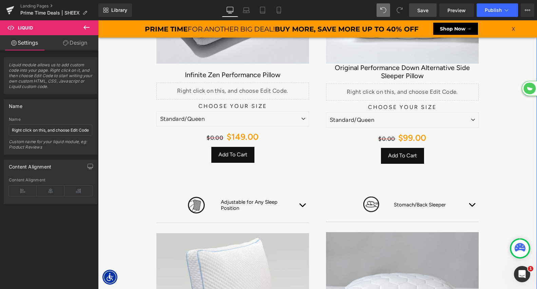
scroll to position [709, 0]
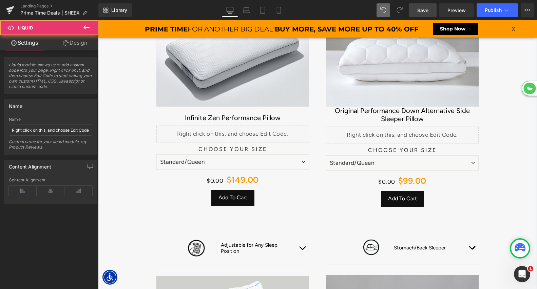
click at [415, 139] on div "Liquid" at bounding box center [402, 135] width 153 height 17
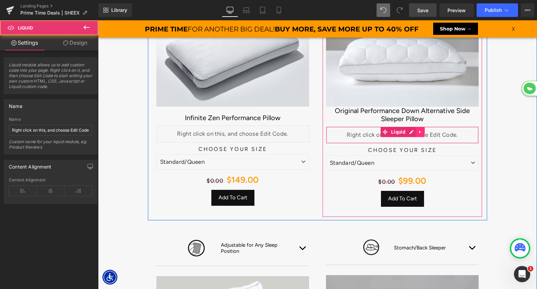
click at [422, 133] on icon at bounding box center [420, 132] width 5 height 5
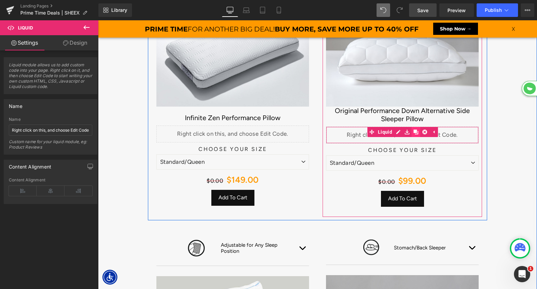
click at [416, 133] on icon at bounding box center [415, 132] width 5 height 5
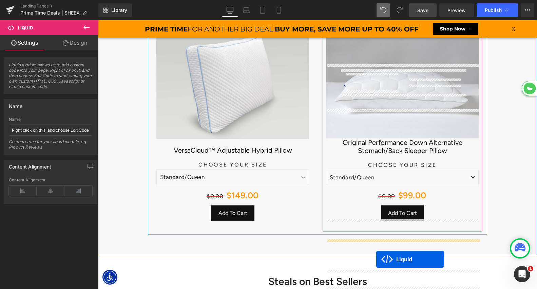
scroll to position [1000, 0]
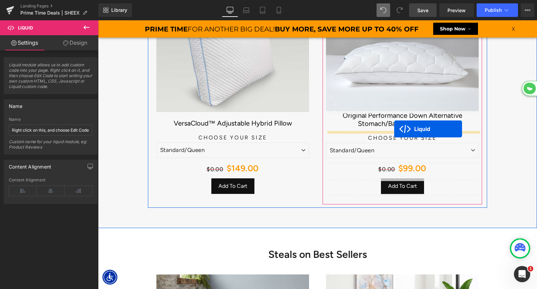
drag, startPoint x: 385, startPoint y: 150, endPoint x: 394, endPoint y: 129, distance: 22.3
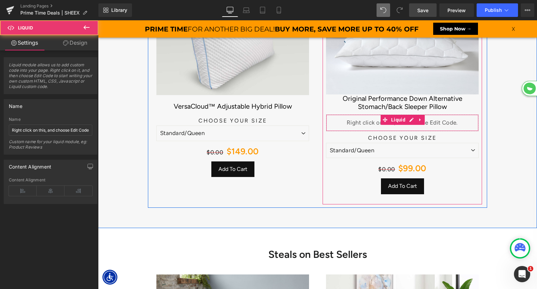
scroll to position [983, 0]
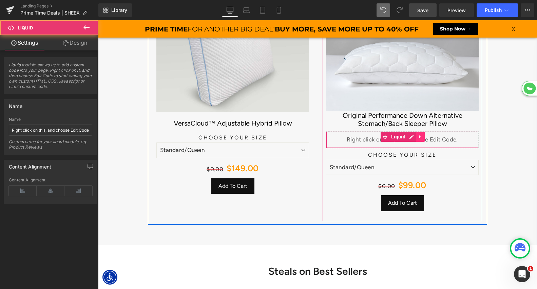
click at [418, 138] on icon at bounding box center [420, 136] width 5 height 5
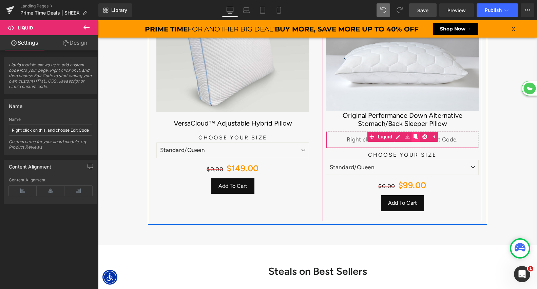
click at [417, 137] on icon at bounding box center [415, 137] width 5 height 5
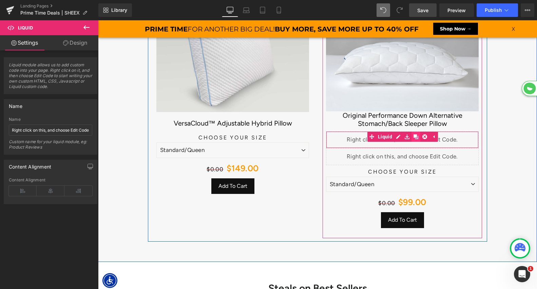
scroll to position [3863, 439]
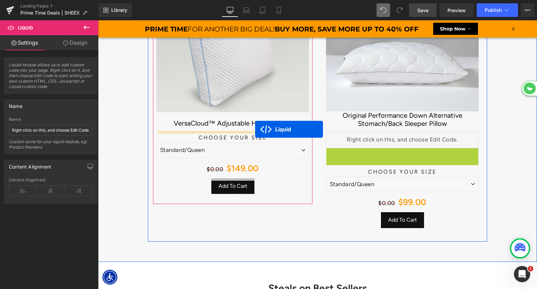
drag, startPoint x: 385, startPoint y: 153, endPoint x: 255, endPoint y: 131, distance: 132.0
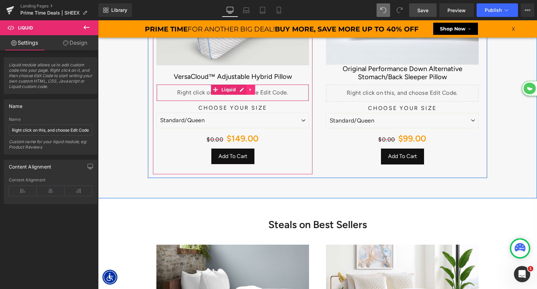
click at [251, 91] on icon at bounding box center [250, 89] width 5 height 5
click at [247, 89] on icon at bounding box center [246, 89] width 5 height 5
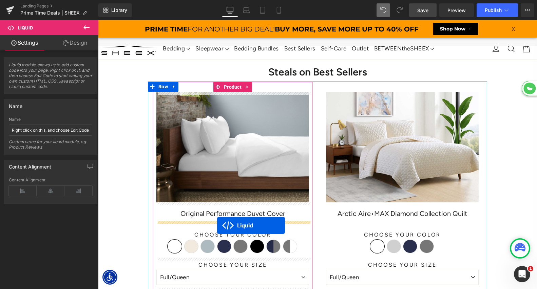
drag, startPoint x: 217, startPoint y: 106, endPoint x: 217, endPoint y: 226, distance: 119.7
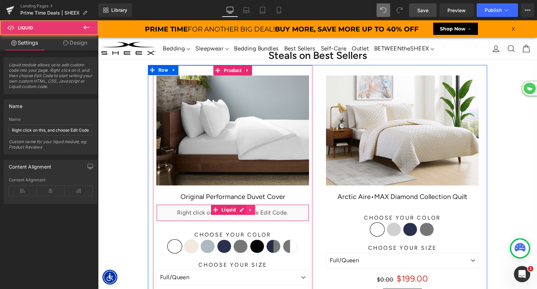
click at [249, 209] on icon at bounding box center [249, 210] width 1 height 3
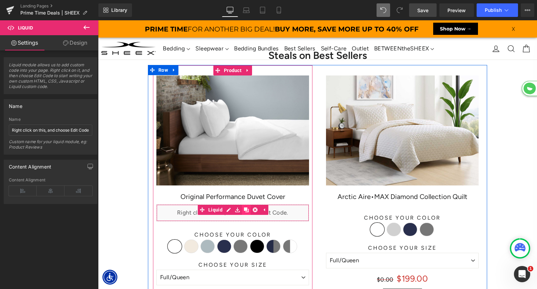
click at [248, 209] on link at bounding box center [246, 210] width 9 height 10
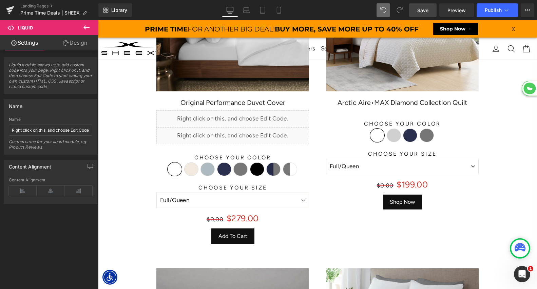
click at [222, 141] on div "Liquid" at bounding box center [232, 135] width 153 height 17
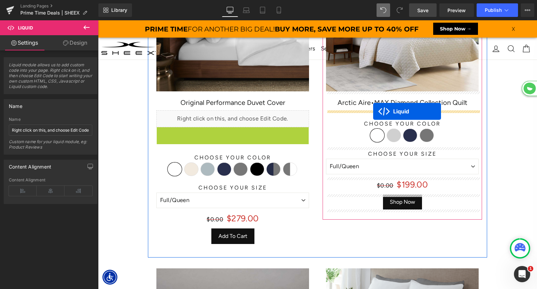
drag, startPoint x: 216, startPoint y: 134, endPoint x: 373, endPoint y: 112, distance: 158.9
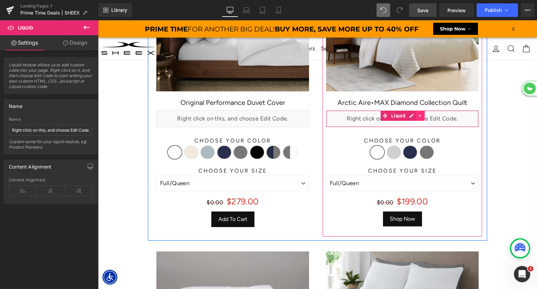
click at [418, 118] on icon at bounding box center [420, 115] width 5 height 5
click at [417, 115] on icon at bounding box center [415, 116] width 5 height 5
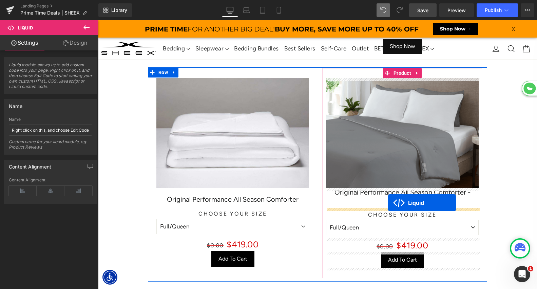
drag, startPoint x: 387, startPoint y: 134, endPoint x: 388, endPoint y: 203, distance: 69.5
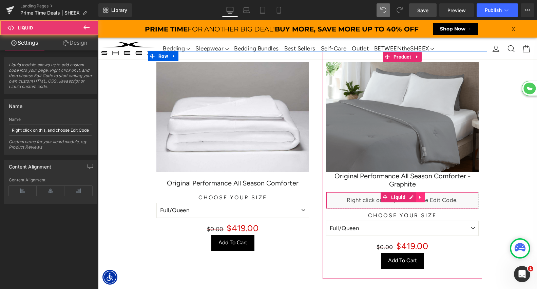
click at [418, 196] on icon at bounding box center [420, 197] width 5 height 5
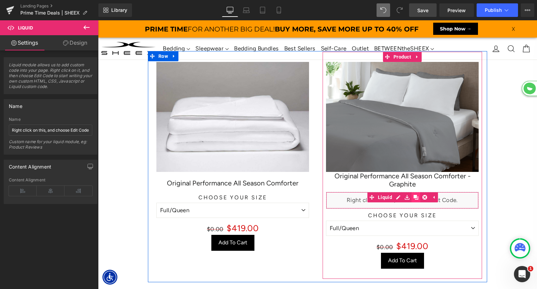
click at [417, 197] on icon at bounding box center [415, 197] width 5 height 5
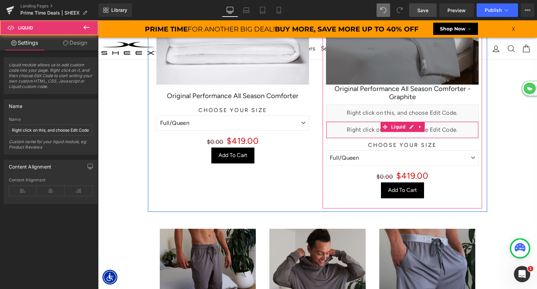
click at [358, 132] on div "Liquid" at bounding box center [402, 130] width 153 height 17
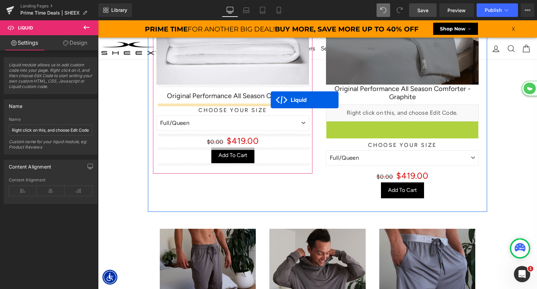
drag, startPoint x: 387, startPoint y: 129, endPoint x: 271, endPoint y: 100, distance: 120.1
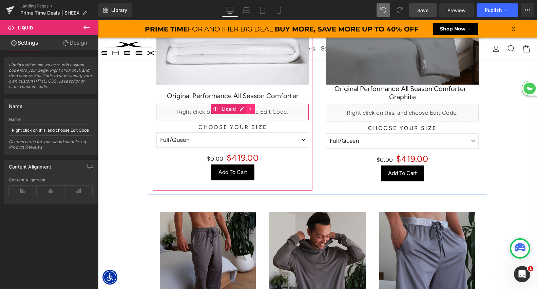
click at [249, 110] on icon at bounding box center [249, 109] width 1 height 3
click at [244, 110] on icon at bounding box center [246, 109] width 5 height 5
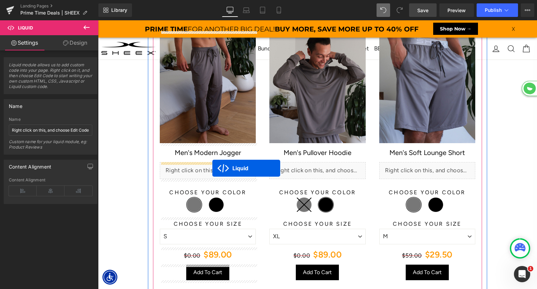
drag, startPoint x: 218, startPoint y: 126, endPoint x: 212, endPoint y: 167, distance: 41.8
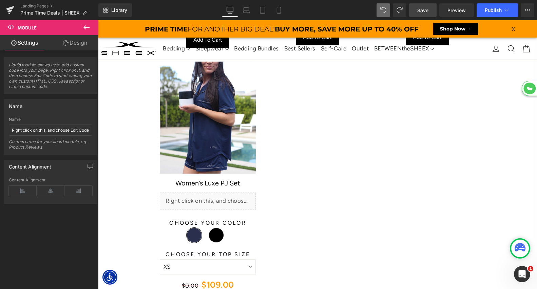
click at [427, 14] on link "Save" at bounding box center [422, 10] width 27 height 14
click at [449, 9] on span "Preview" at bounding box center [456, 10] width 18 height 7
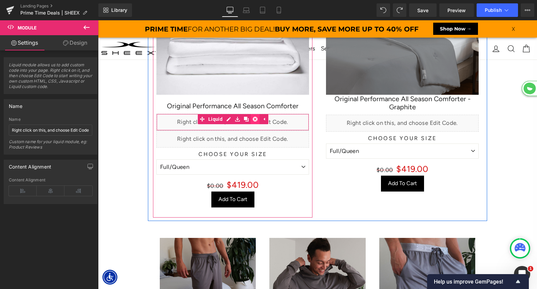
click at [255, 120] on icon at bounding box center [255, 119] width 5 height 5
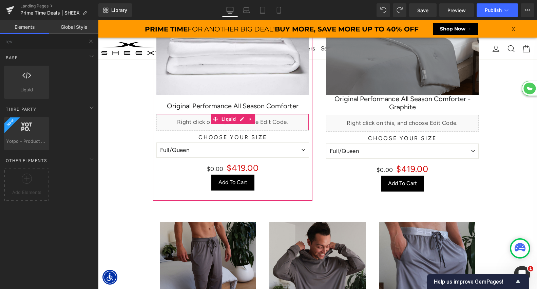
scroll to position [3880, 439]
click at [242, 120] on div "Liquid" at bounding box center [232, 122] width 153 height 17
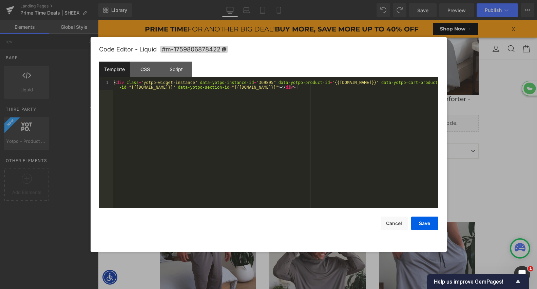
click at [240, 119] on div "< div class = "yotpo-widget-instance" data-yotpo-instance-id = "369895" data-yo…" at bounding box center [275, 153] width 325 height 147
click at [420, 223] on button "Save" at bounding box center [424, 224] width 27 height 14
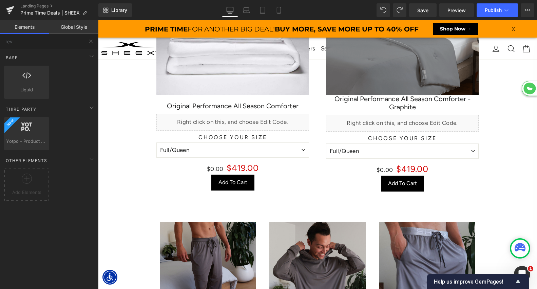
click at [409, 120] on link at bounding box center [405, 120] width 7 height 8
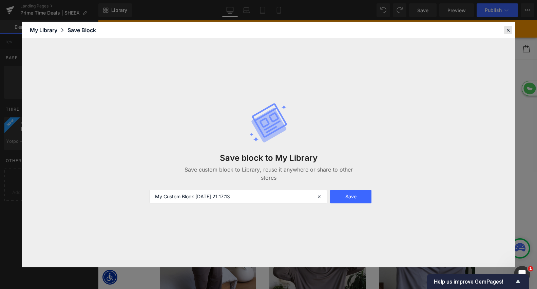
click at [507, 31] on icon at bounding box center [508, 30] width 6 height 6
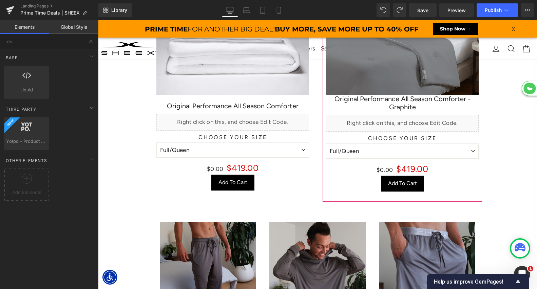
click at [400, 120] on div "Liquid" at bounding box center [402, 123] width 153 height 17
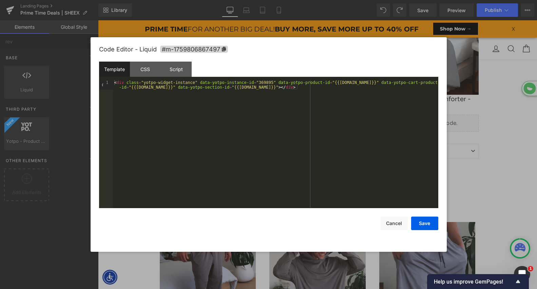
click at [295, 117] on div "< div class = "yotpo-widget-instance" data-yotpo-instance-id = "369895" data-yo…" at bounding box center [275, 153] width 325 height 147
click at [423, 228] on button "Save" at bounding box center [424, 224] width 27 height 14
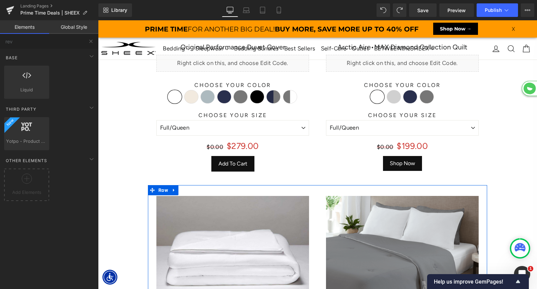
scroll to position [1328, 0]
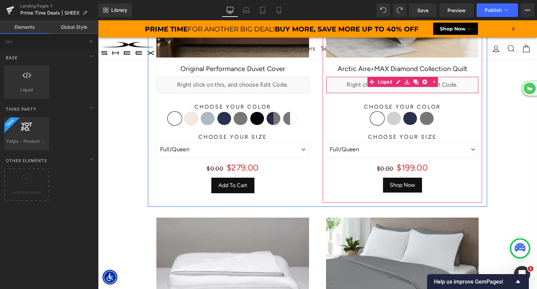
click at [404, 87] on div "Liquid" at bounding box center [402, 85] width 153 height 17
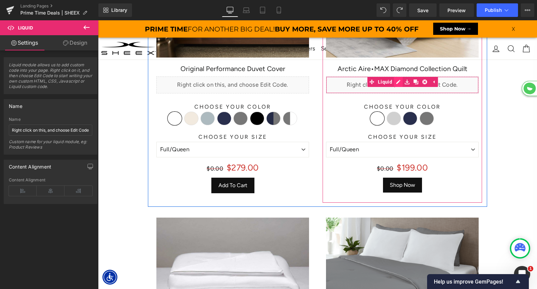
click at [399, 83] on div "Liquid" at bounding box center [402, 85] width 153 height 17
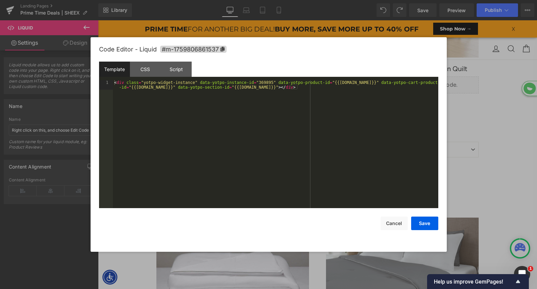
click at [381, 90] on div "< div class = "yotpo-widget-instance" data-yotpo-instance-id = "369895" data-yo…" at bounding box center [275, 153] width 325 height 147
click at [419, 225] on button "Save" at bounding box center [424, 224] width 27 height 14
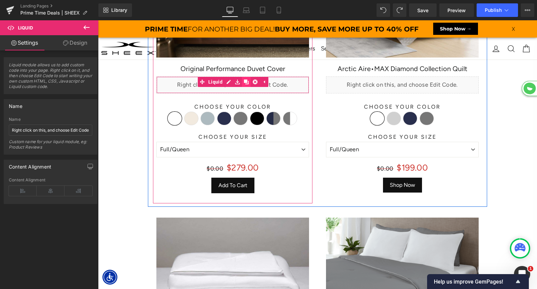
click at [246, 85] on link at bounding box center [246, 82] width 9 height 10
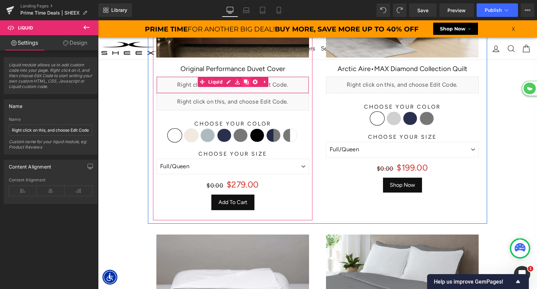
scroll to position [3897, 439]
click at [254, 82] on icon at bounding box center [255, 81] width 5 height 5
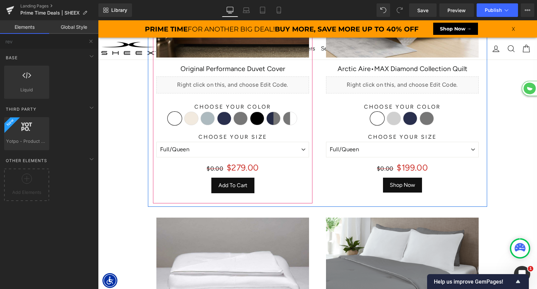
scroll to position [3880, 439]
click at [243, 83] on div "Liquid" at bounding box center [232, 85] width 153 height 17
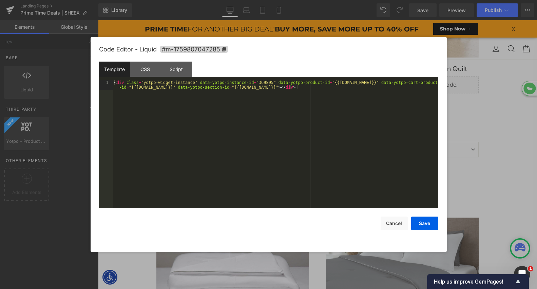
click at [244, 96] on div "< div class = "yotpo-widget-instance" data-yotpo-instance-id = "369895" data-yo…" at bounding box center [275, 153] width 325 height 147
click at [416, 220] on button "Save" at bounding box center [424, 224] width 27 height 14
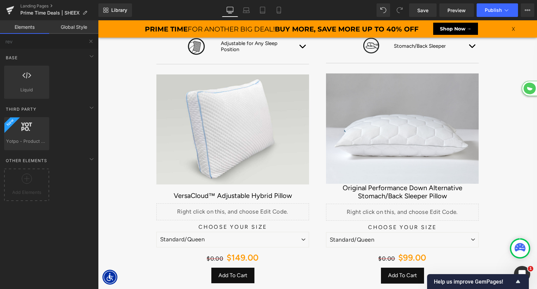
scroll to position [897, 0]
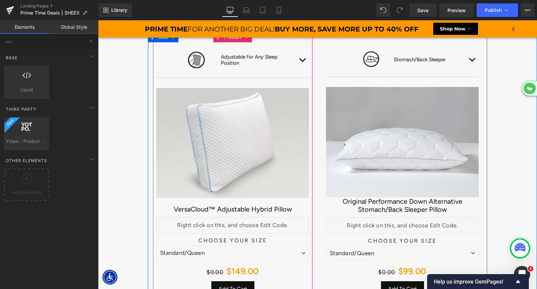
click at [227, 223] on div "Liquid" at bounding box center [232, 225] width 153 height 17
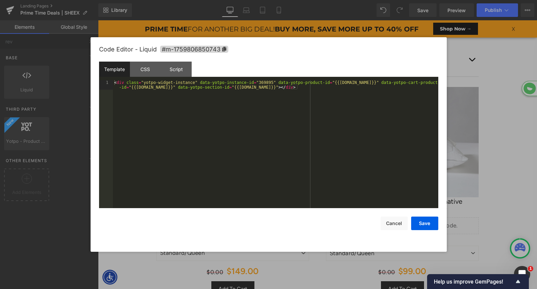
click at [225, 161] on div "< div class = "yotpo-widget-instance" data-yotpo-instance-id = "369895" data-yo…" at bounding box center [275, 153] width 325 height 147
click at [424, 228] on button "Save" at bounding box center [424, 224] width 27 height 14
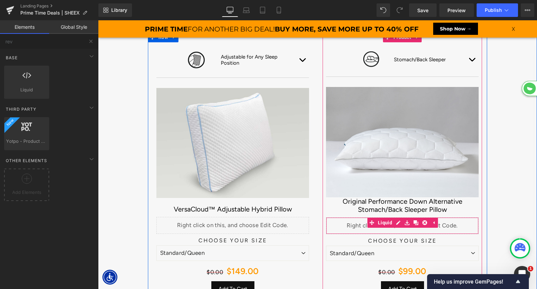
click at [397, 222] on div "Liquid" at bounding box center [402, 226] width 153 height 17
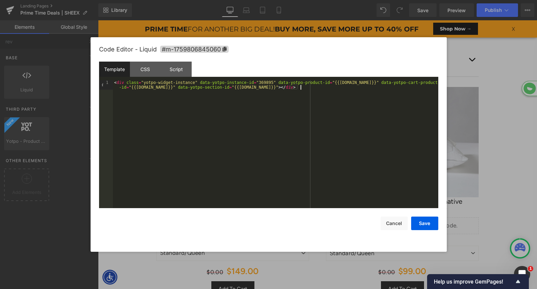
click at [365, 186] on div "< div class = "yotpo-widget-instance" data-yotpo-instance-id = "369895" data-yo…" at bounding box center [275, 153] width 325 height 147
click at [425, 224] on button "Save" at bounding box center [424, 224] width 27 height 14
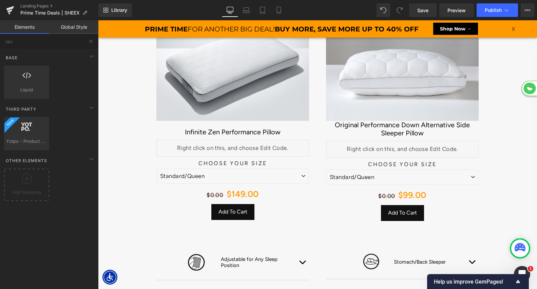
scroll to position [692, 0]
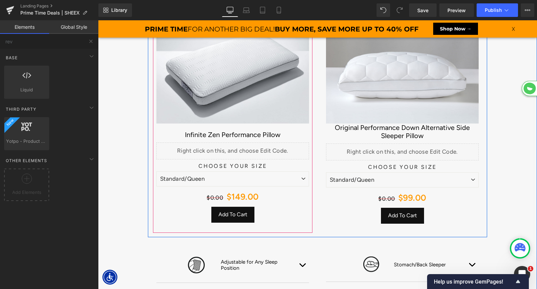
click at [227, 149] on div "Liquid" at bounding box center [232, 151] width 153 height 17
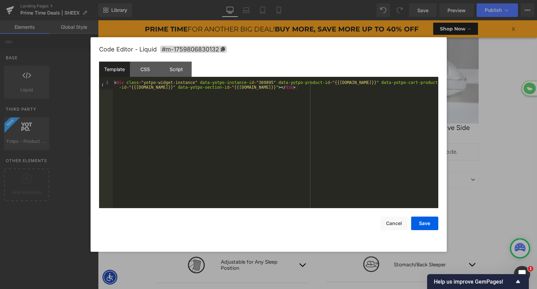
click at [227, 149] on div "< div class = "yotpo-widget-instance" data-yotpo-instance-id = "369895" data-yo…" at bounding box center [275, 153] width 325 height 147
click at [416, 227] on button "Save" at bounding box center [424, 224] width 27 height 14
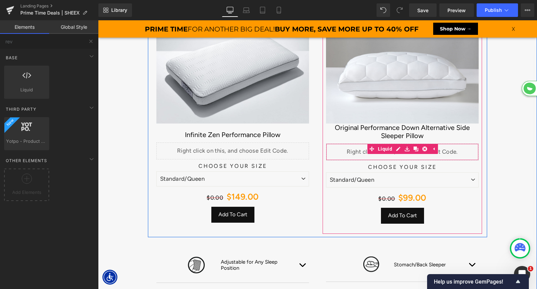
click at [386, 155] on div "Liquid" at bounding box center [402, 152] width 153 height 17
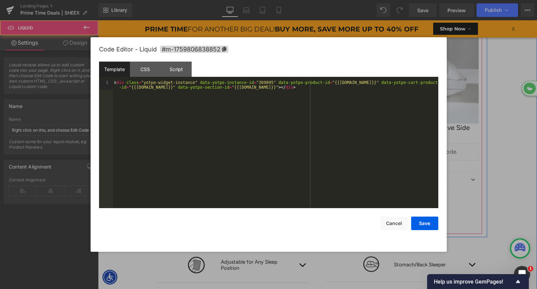
click at [397, 152] on div "Liquid" at bounding box center [402, 152] width 153 height 17
click at [367, 148] on div "< div class = "yotpo-widget-instance" data-yotpo-instance-id = "369895" data-yo…" at bounding box center [275, 153] width 325 height 147
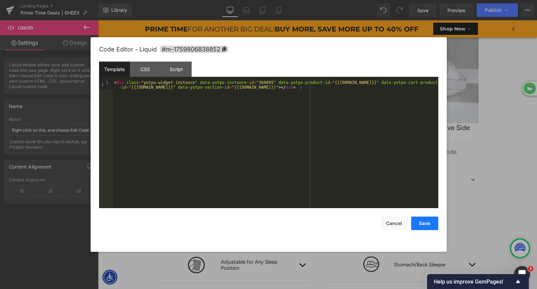
click at [429, 224] on button "Save" at bounding box center [424, 224] width 27 height 14
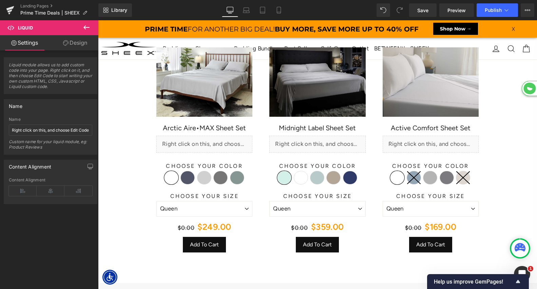
scroll to position [316, 0]
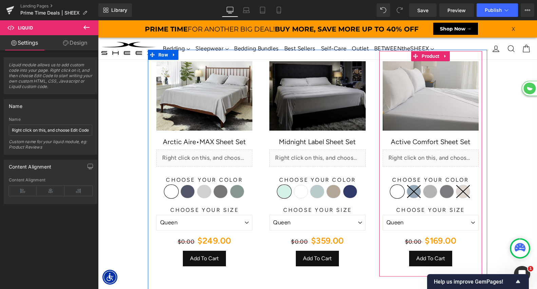
click at [426, 155] on div "Liquid" at bounding box center [430, 158] width 96 height 17
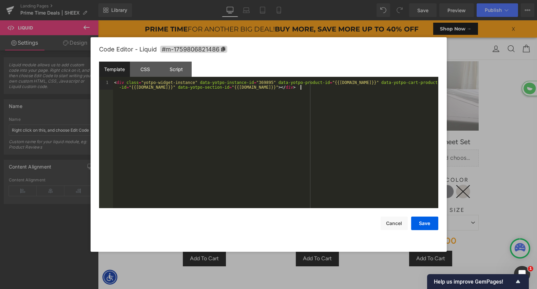
click at [391, 152] on div "< div class = "yotpo-widget-instance" data-yotpo-instance-id = "369895" data-yo…" at bounding box center [275, 153] width 325 height 147
click at [422, 226] on button "Save" at bounding box center [424, 224] width 27 height 14
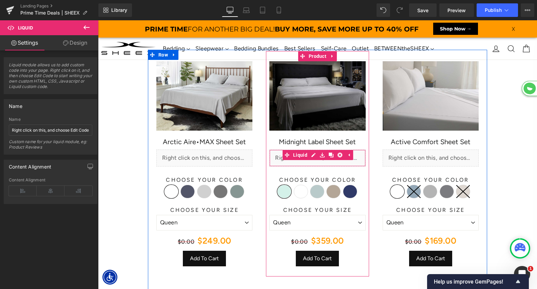
click at [358, 155] on div "Liquid" at bounding box center [317, 158] width 96 height 17
click at [313, 155] on div "Liquid" at bounding box center [317, 158] width 96 height 17
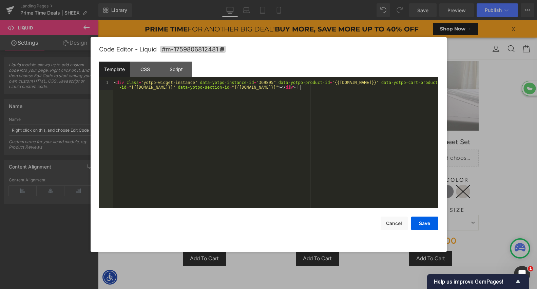
click at [313, 155] on div "< div class = "yotpo-widget-instance" data-yotpo-instance-id = "369895" data-yo…" at bounding box center [275, 153] width 325 height 147
click at [423, 225] on button "Save" at bounding box center [424, 224] width 27 height 14
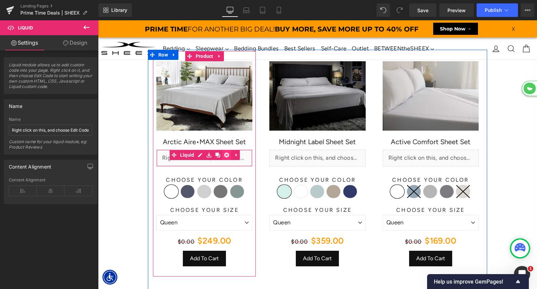
click at [222, 158] on link at bounding box center [226, 155] width 9 height 10
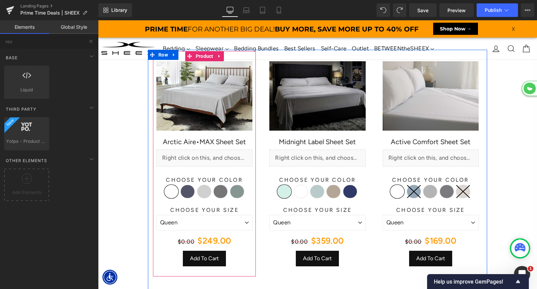
click at [209, 158] on div "Liquid" at bounding box center [204, 158] width 96 height 17
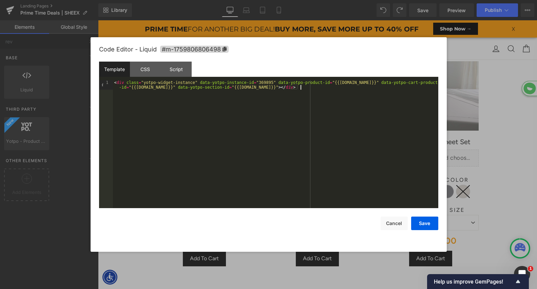
click at [220, 149] on div "< div class = "yotpo-widget-instance" data-yotpo-instance-id = "369895" data-yo…" at bounding box center [275, 153] width 325 height 147
click at [417, 219] on button "Save" at bounding box center [424, 224] width 27 height 14
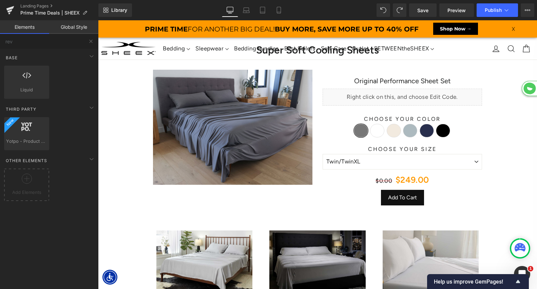
scroll to position [144, 0]
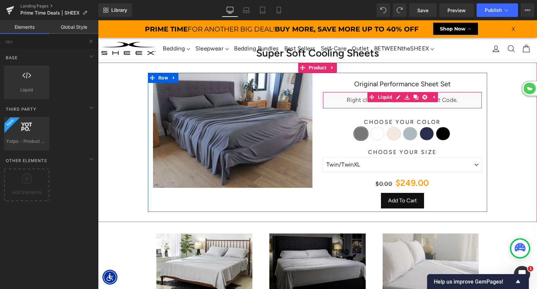
click at [389, 105] on div "Liquid" at bounding box center [401, 100] width 159 height 17
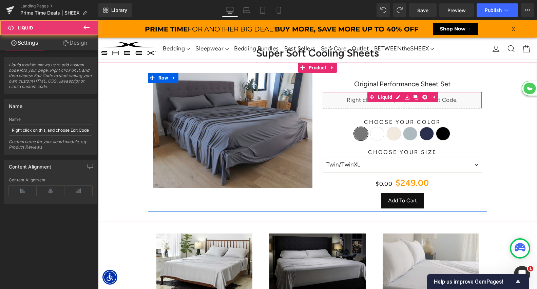
click at [398, 97] on div "Liquid" at bounding box center [401, 100] width 159 height 17
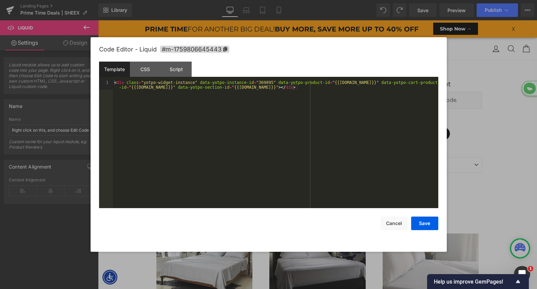
click at [365, 118] on div "< div class = "yotpo-widget-instance" data-yotpo-instance-id = "369895" data-yo…" at bounding box center [275, 153] width 325 height 147
click at [427, 226] on button "Save" at bounding box center [424, 224] width 27 height 14
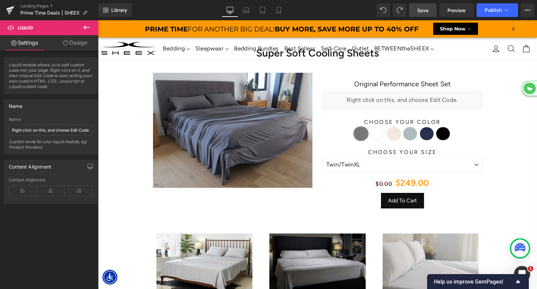
click at [427, 8] on span "Save" at bounding box center [422, 10] width 11 height 7
click at [450, 10] on span "Preview" at bounding box center [456, 10] width 18 height 7
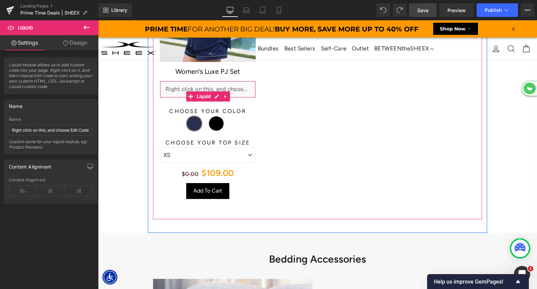
scroll to position [2361, 0]
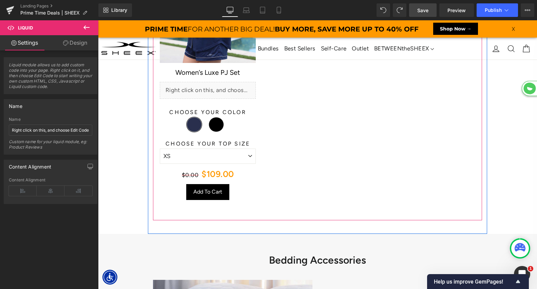
click at [226, 86] on div "Liquid" at bounding box center [208, 90] width 96 height 17
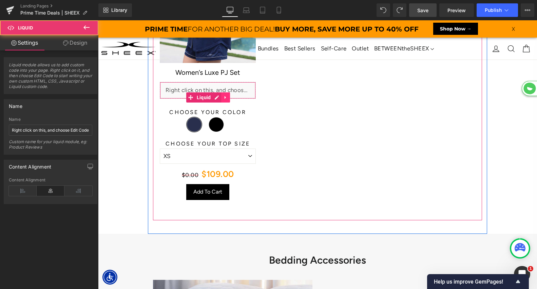
click at [226, 95] on icon at bounding box center [225, 97] width 5 height 5
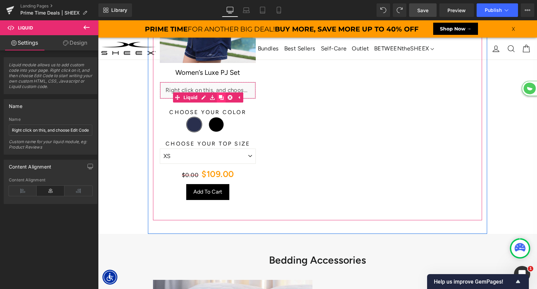
click at [222, 95] on icon at bounding box center [221, 97] width 5 height 5
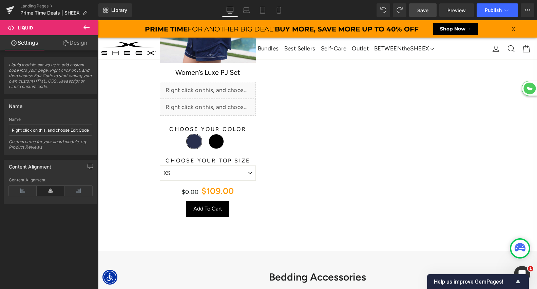
scroll to position [3930, 439]
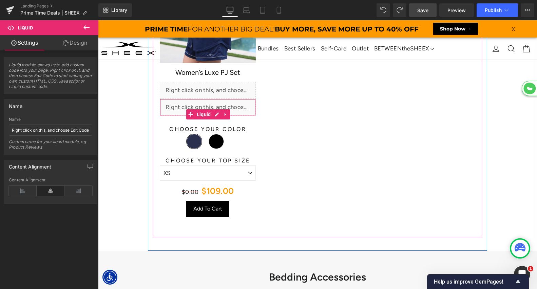
click at [204, 104] on div "Liquid" at bounding box center [208, 107] width 96 height 17
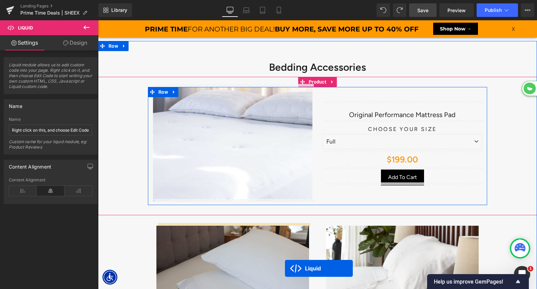
scroll to position [2632, 0]
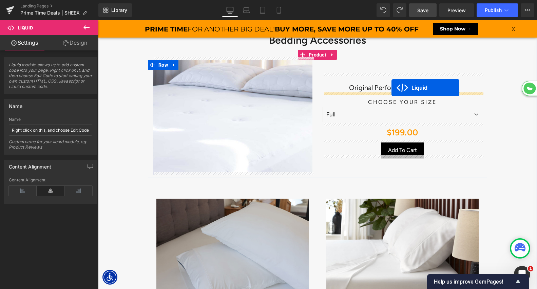
drag, startPoint x: 187, startPoint y: 111, endPoint x: 390, endPoint y: 88, distance: 203.6
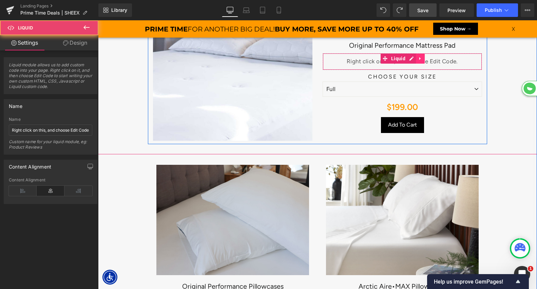
scroll to position [3880, 439]
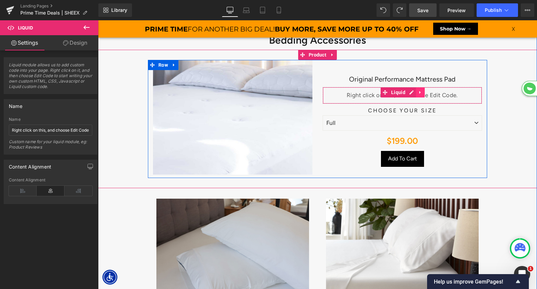
click at [418, 90] on icon at bounding box center [420, 92] width 5 height 5
click at [417, 90] on icon at bounding box center [415, 92] width 5 height 5
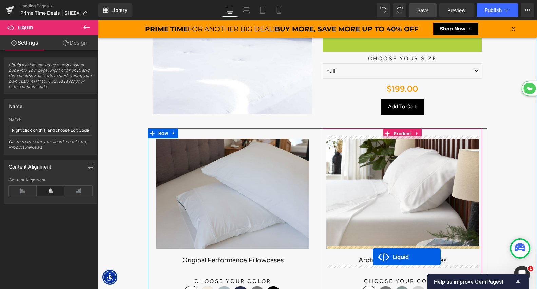
scroll to position [2683, 0]
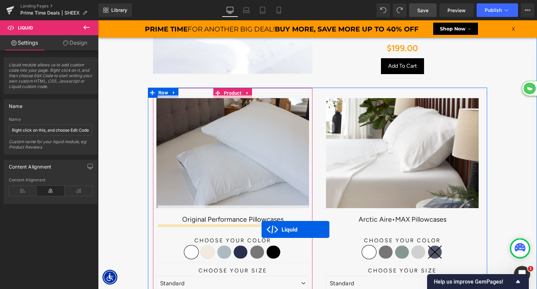
drag, startPoint x: 385, startPoint y: 97, endPoint x: 261, endPoint y: 229, distance: 181.3
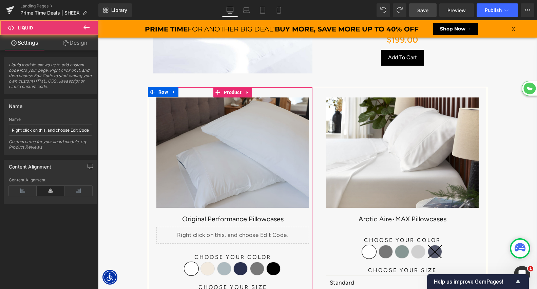
scroll to position [3897, 439]
click at [255, 233] on div "Liquid" at bounding box center [232, 235] width 153 height 17
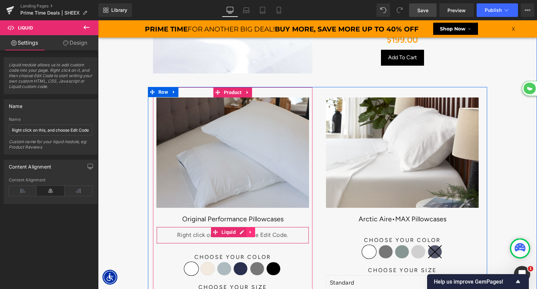
click at [249, 231] on icon at bounding box center [249, 232] width 1 height 3
click at [246, 227] on link at bounding box center [246, 232] width 9 height 10
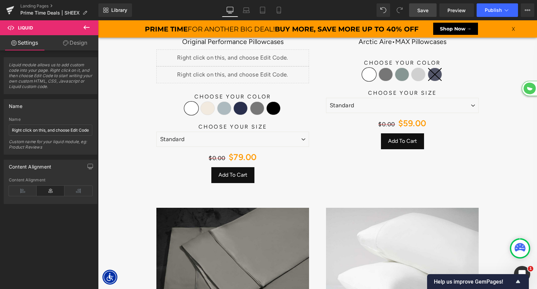
scroll to position [2831, 0]
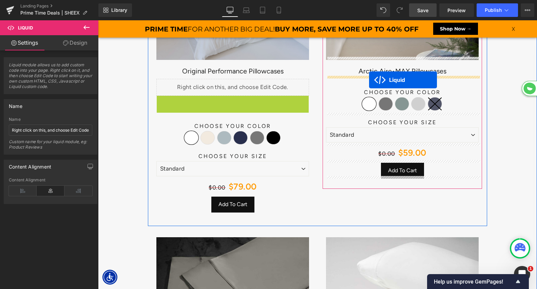
drag, startPoint x: 214, startPoint y: 100, endPoint x: 368, endPoint y: 79, distance: 155.9
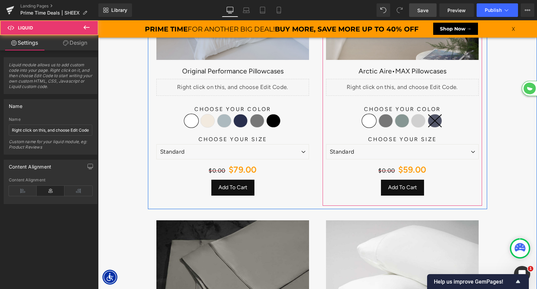
scroll to position [3897, 439]
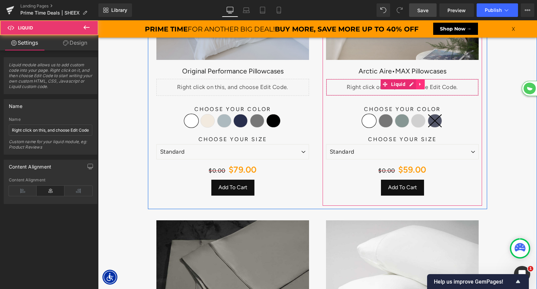
click at [418, 82] on icon at bounding box center [420, 84] width 5 height 5
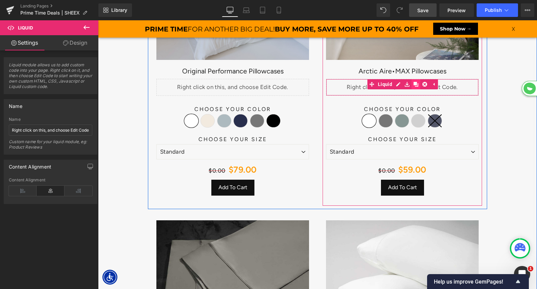
click at [414, 82] on icon at bounding box center [415, 84] width 5 height 5
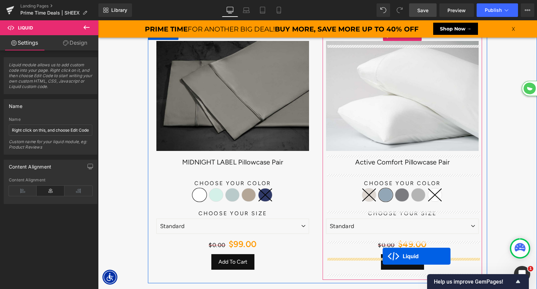
scroll to position [3034, 0]
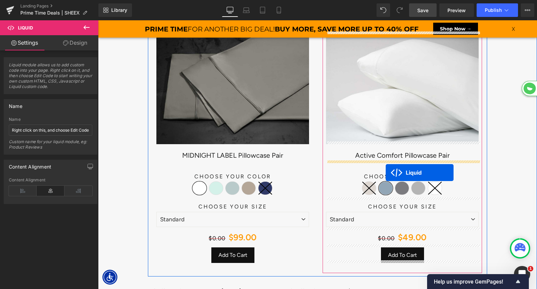
drag, startPoint x: 385, startPoint y: 100, endPoint x: 385, endPoint y: 172, distance: 71.9
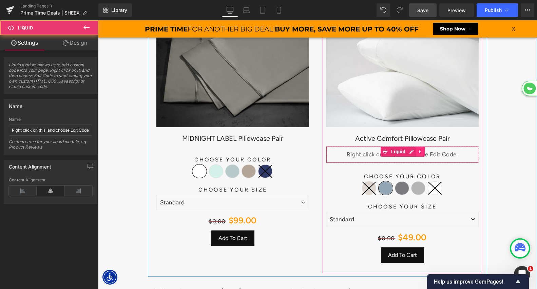
click at [418, 147] on link at bounding box center [420, 152] width 9 height 10
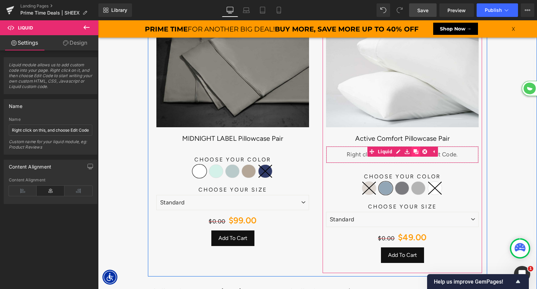
click at [415, 149] on icon at bounding box center [415, 151] width 5 height 5
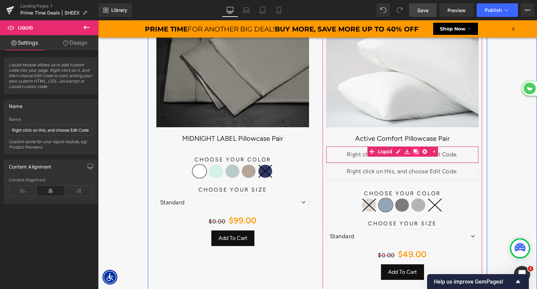
scroll to position [3, 3]
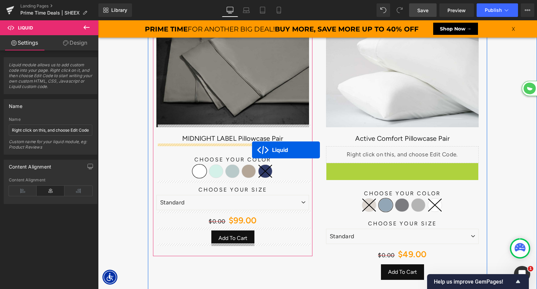
drag, startPoint x: 384, startPoint y: 168, endPoint x: 252, endPoint y: 149, distance: 133.5
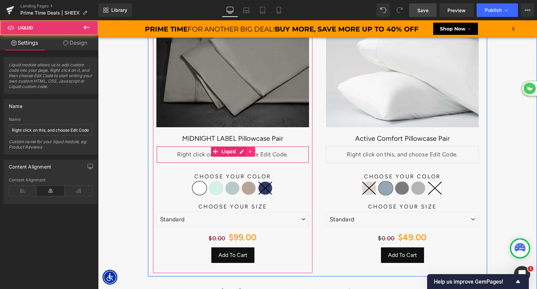
click at [251, 150] on icon at bounding box center [250, 151] width 5 height 5
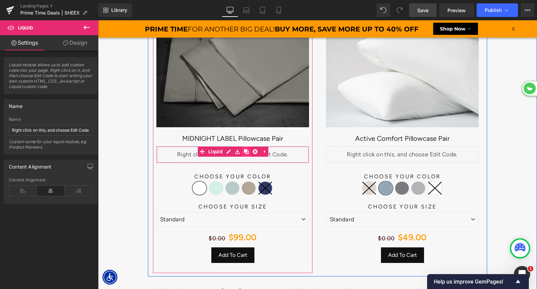
click at [244, 149] on icon at bounding box center [246, 151] width 5 height 5
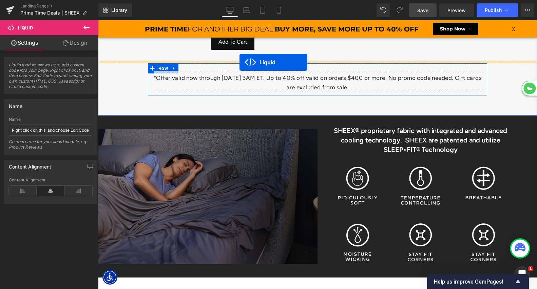
drag, startPoint x: 214, startPoint y: 167, endPoint x: 240, endPoint y: 62, distance: 107.5
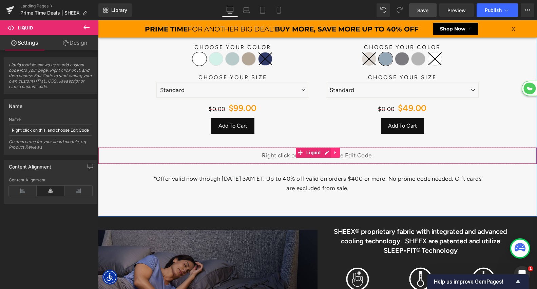
click at [334, 151] on icon at bounding box center [335, 153] width 5 height 5
click at [338, 151] on icon at bounding box center [339, 153] width 5 height 5
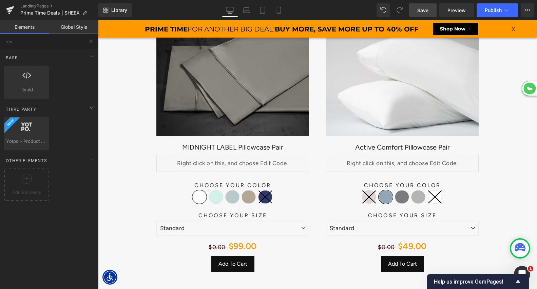
click at [427, 8] on span "Save" at bounding box center [422, 10] width 11 height 7
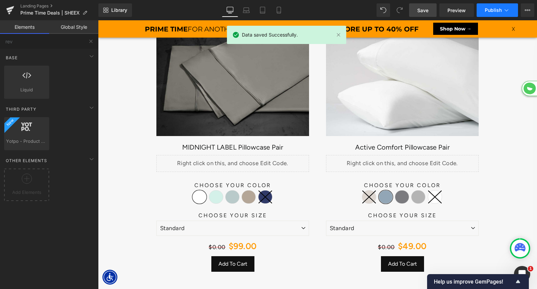
click at [487, 7] on span "Publish" at bounding box center [492, 9] width 17 height 5
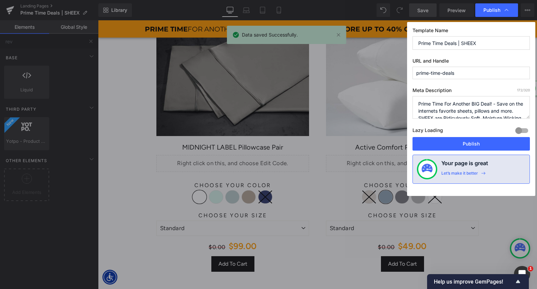
click at [457, 137] on div "Lazy Loading Build Upgrade plan to unlock" at bounding box center [470, 131] width 117 height 11
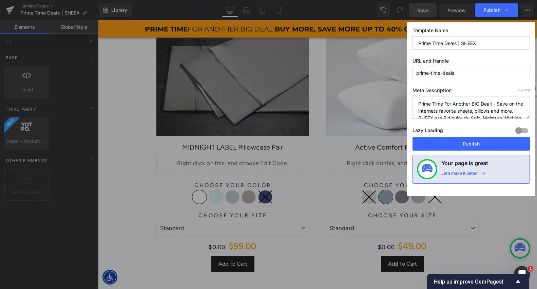
click at [457, 137] on div "Lazy Loading Build Upgrade plan to unlock" at bounding box center [470, 131] width 117 height 11
click at [457, 141] on button "Publish" at bounding box center [470, 144] width 117 height 14
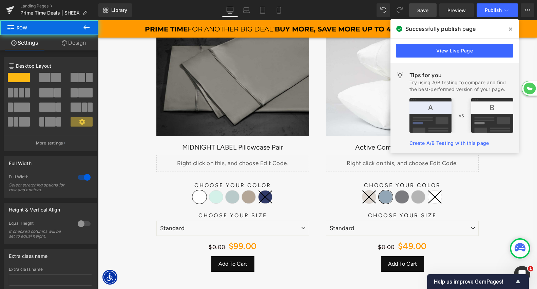
click at [508, 28] on icon at bounding box center [509, 28] width 3 height 5
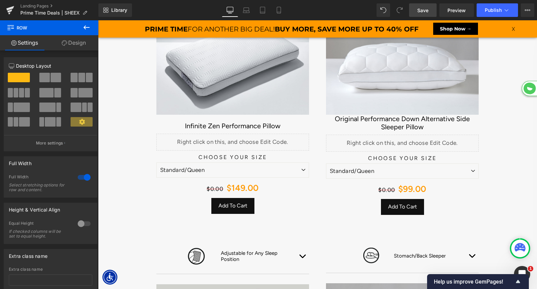
scroll to position [701, 0]
click at [304, 169] on select "Standard/Queen" at bounding box center [232, 169] width 153 height 15
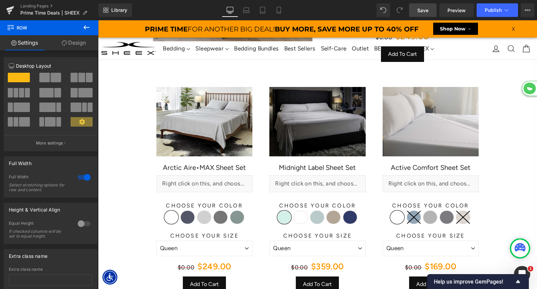
scroll to position [306, 0]
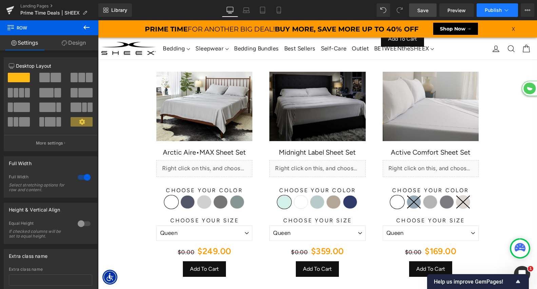
click at [495, 8] on span "Publish" at bounding box center [492, 9] width 17 height 5
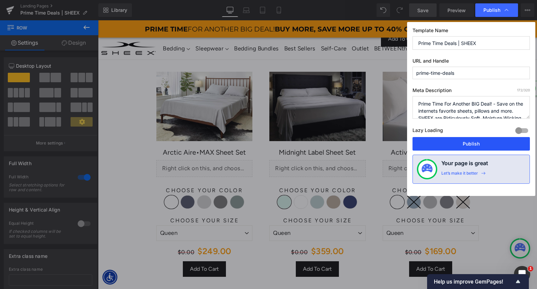
click at [447, 139] on button "Publish" at bounding box center [470, 144] width 117 height 14
